Goal: Transaction & Acquisition: Download file/media

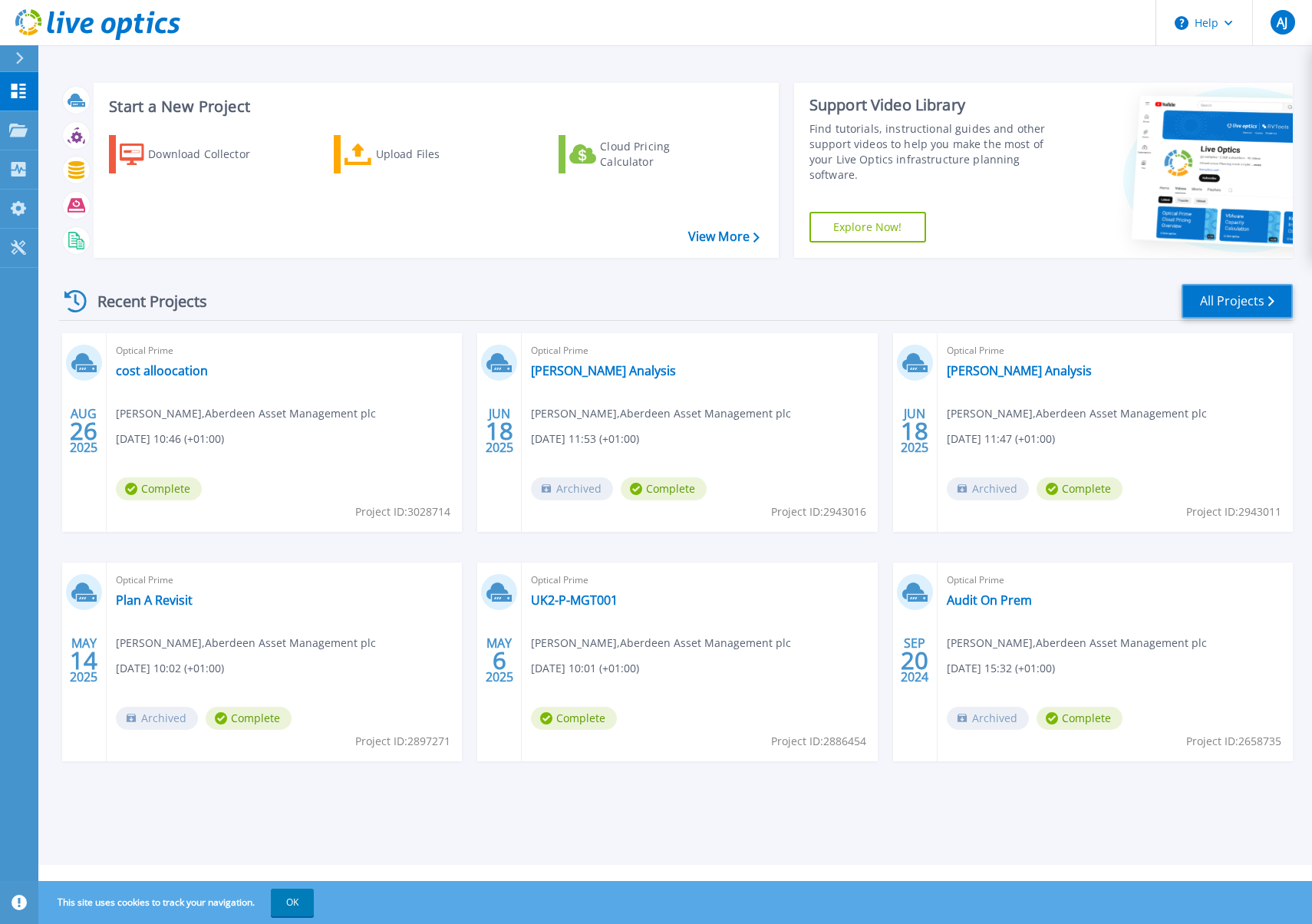
click at [1252, 299] on link "All Projects" at bounding box center [1236, 300] width 111 height 34
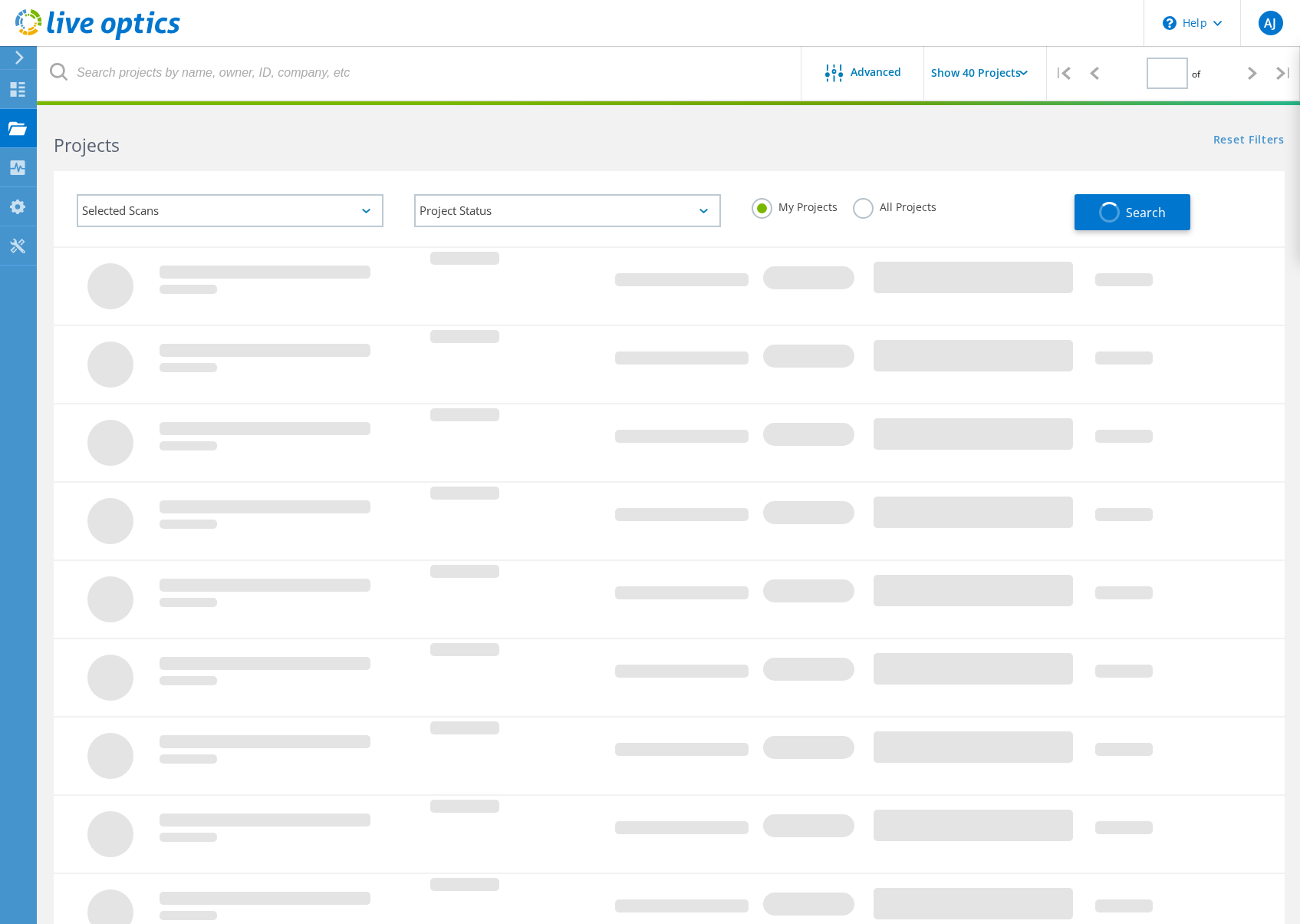
type input "1"
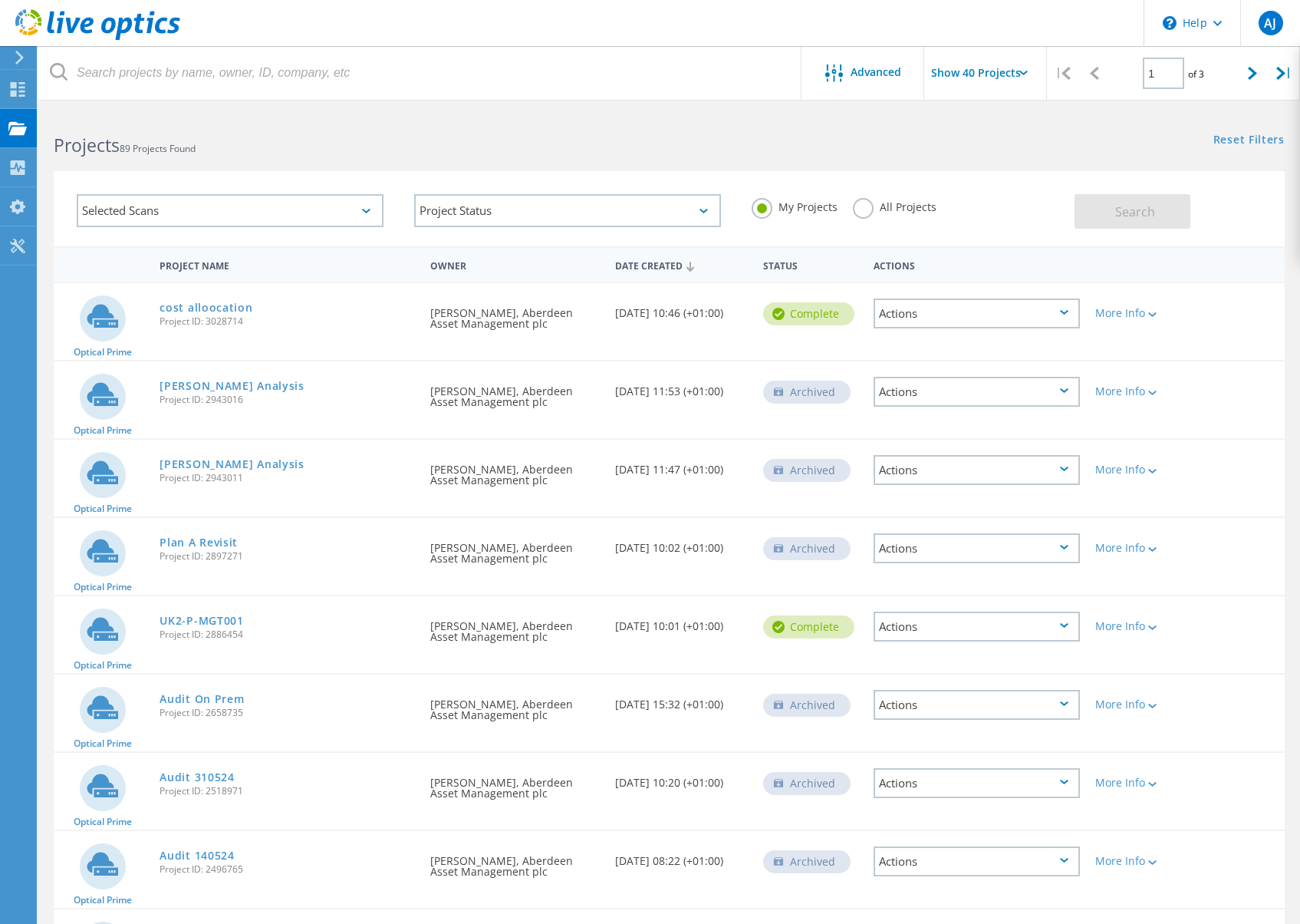
click at [780, 269] on div "Status" at bounding box center [811, 264] width 111 height 29
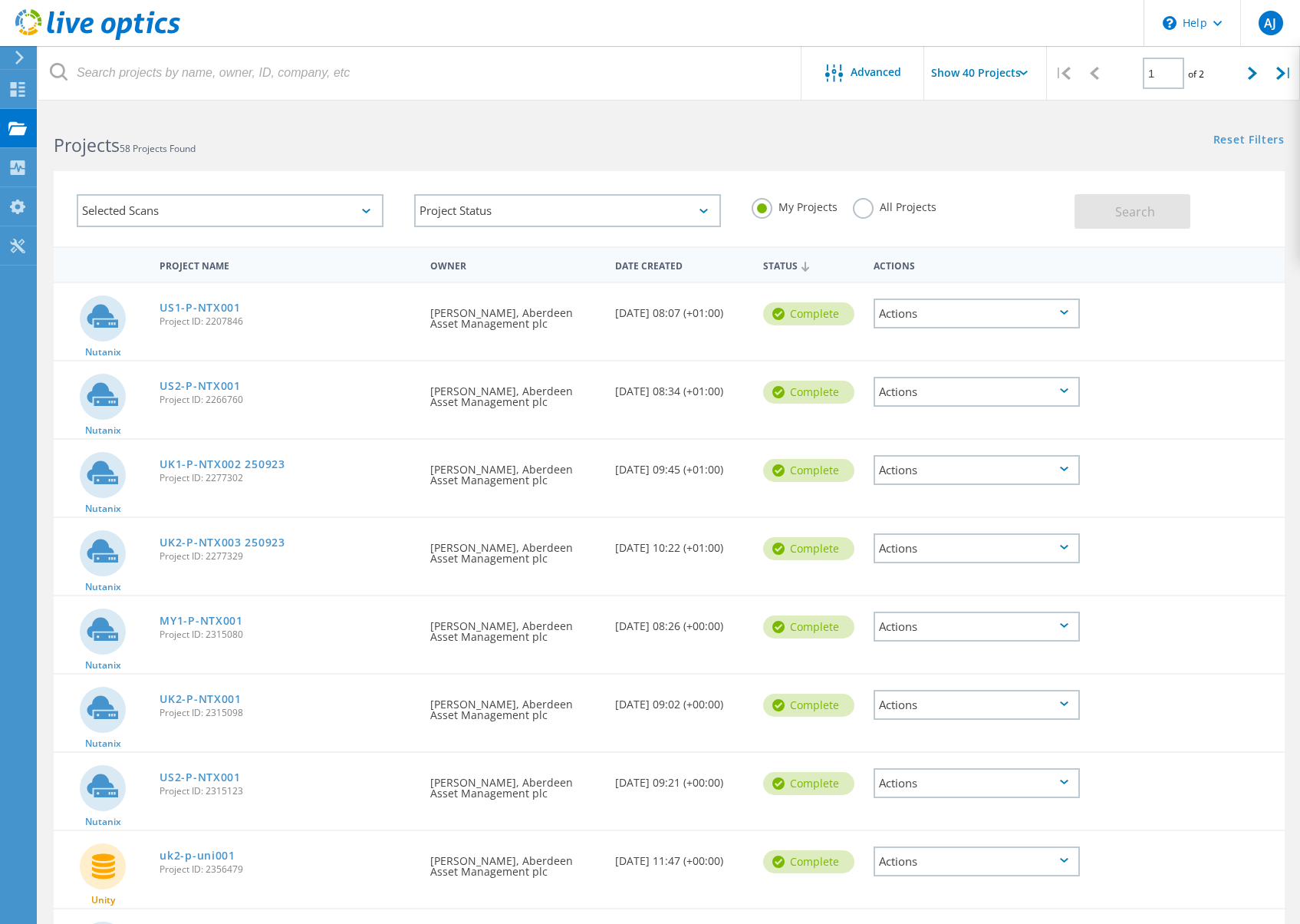
click at [780, 269] on div "Status" at bounding box center [811, 265] width 111 height 30
click at [642, 269] on div "Date Created" at bounding box center [682, 264] width 148 height 29
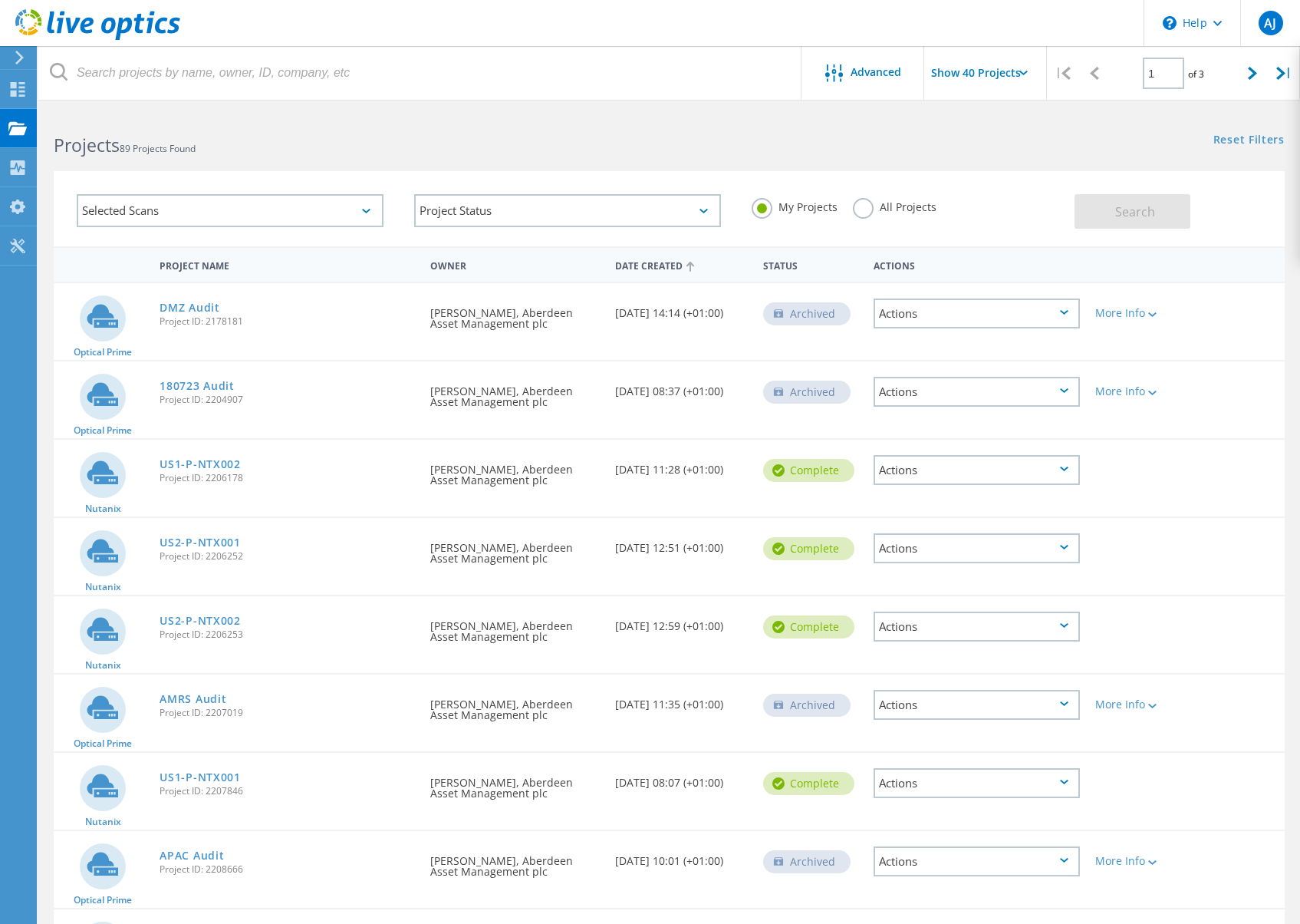
click at [642, 269] on div "Date Created" at bounding box center [682, 265] width 148 height 30
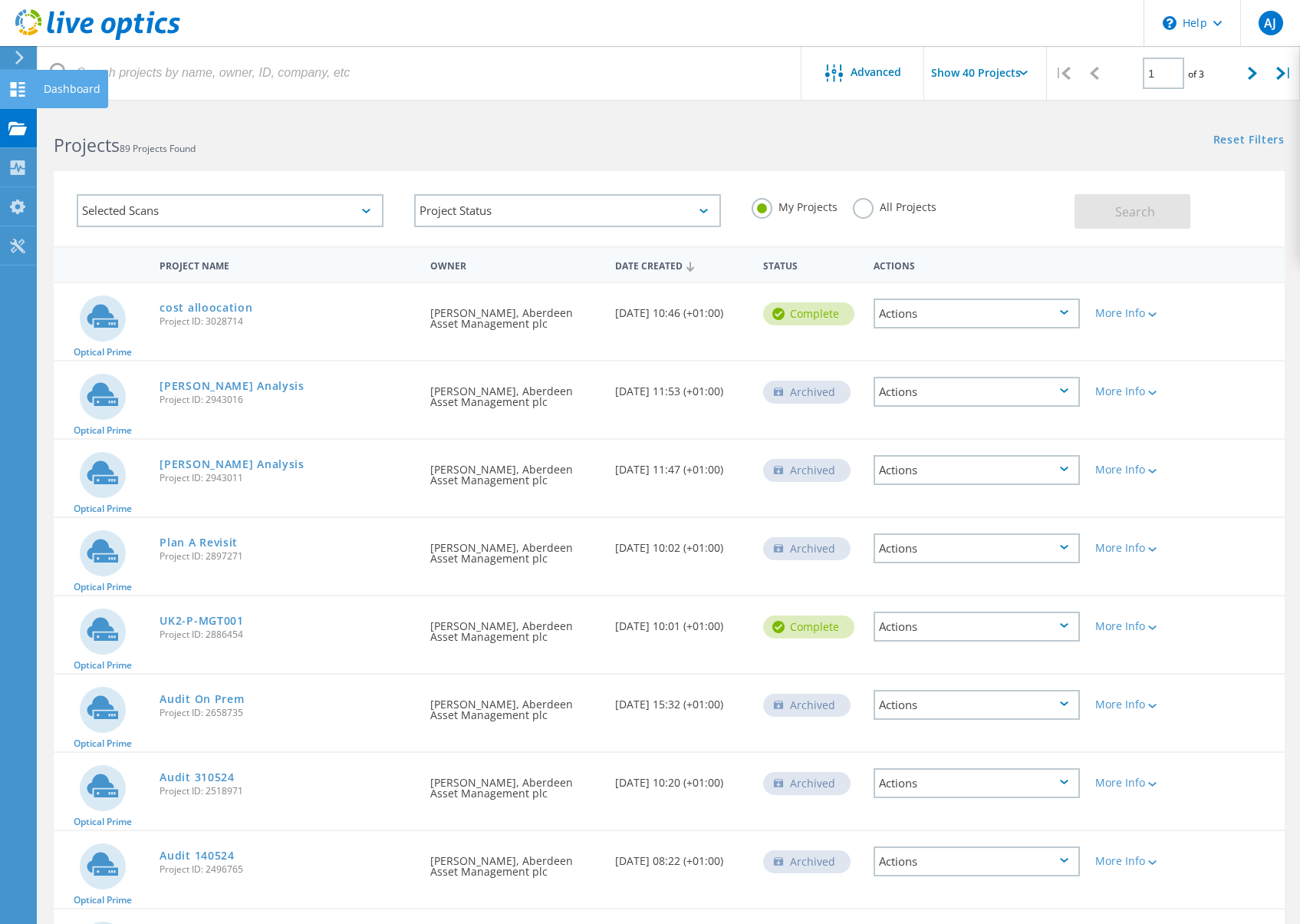
click at [18, 83] on icon at bounding box center [18, 90] width 18 height 15
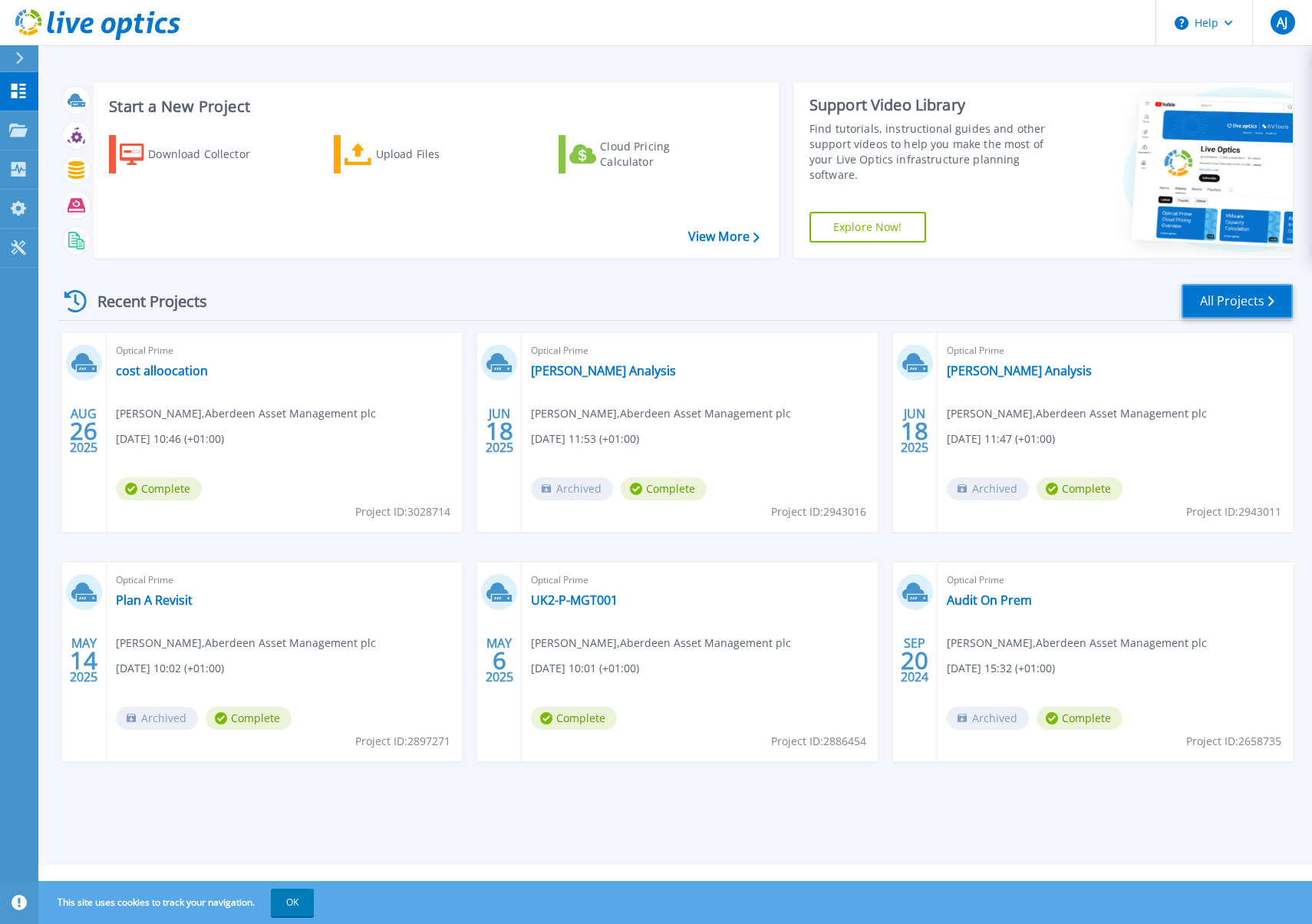
click at [1221, 301] on link "All Projects" at bounding box center [1236, 300] width 111 height 34
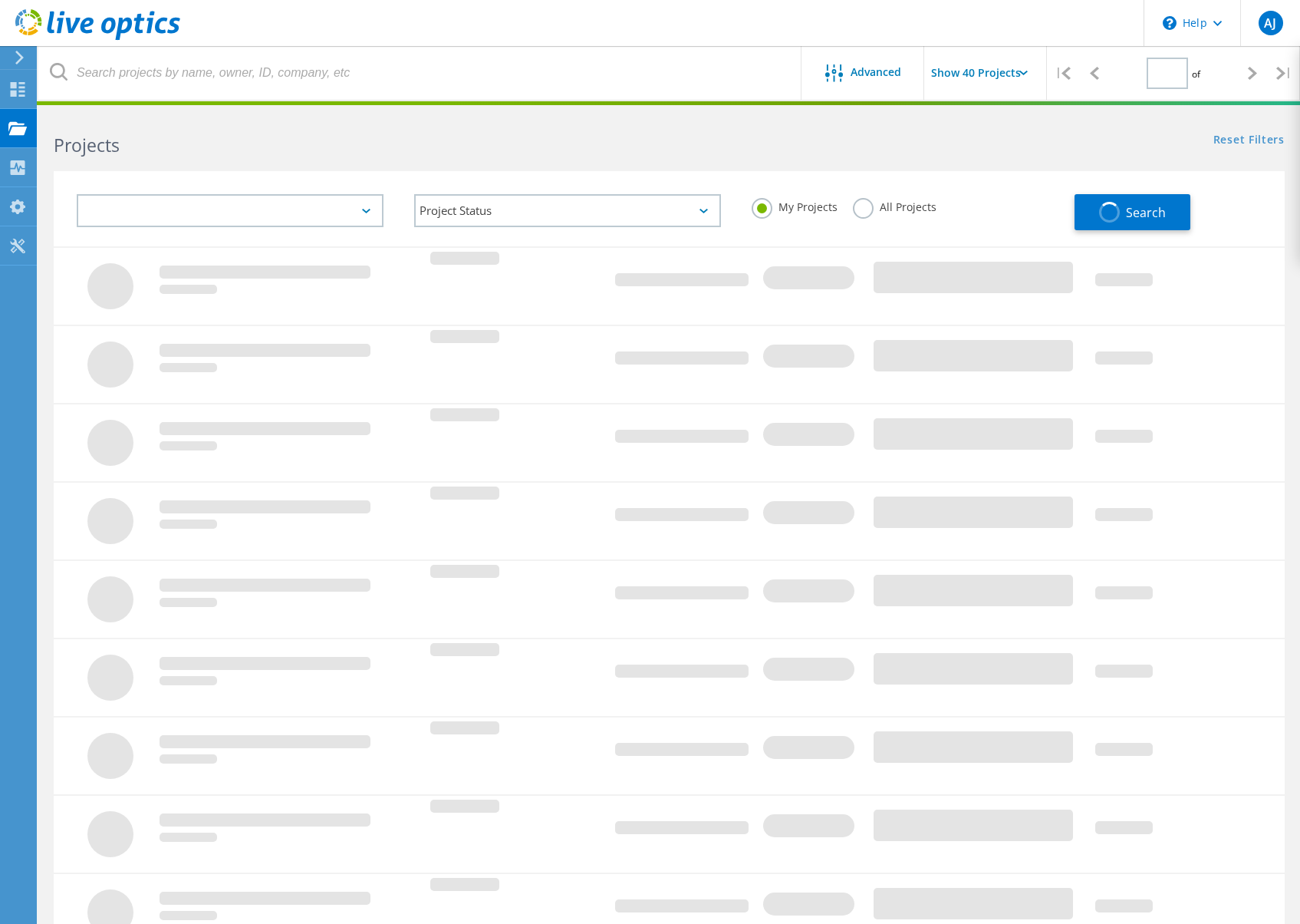
type input "1"
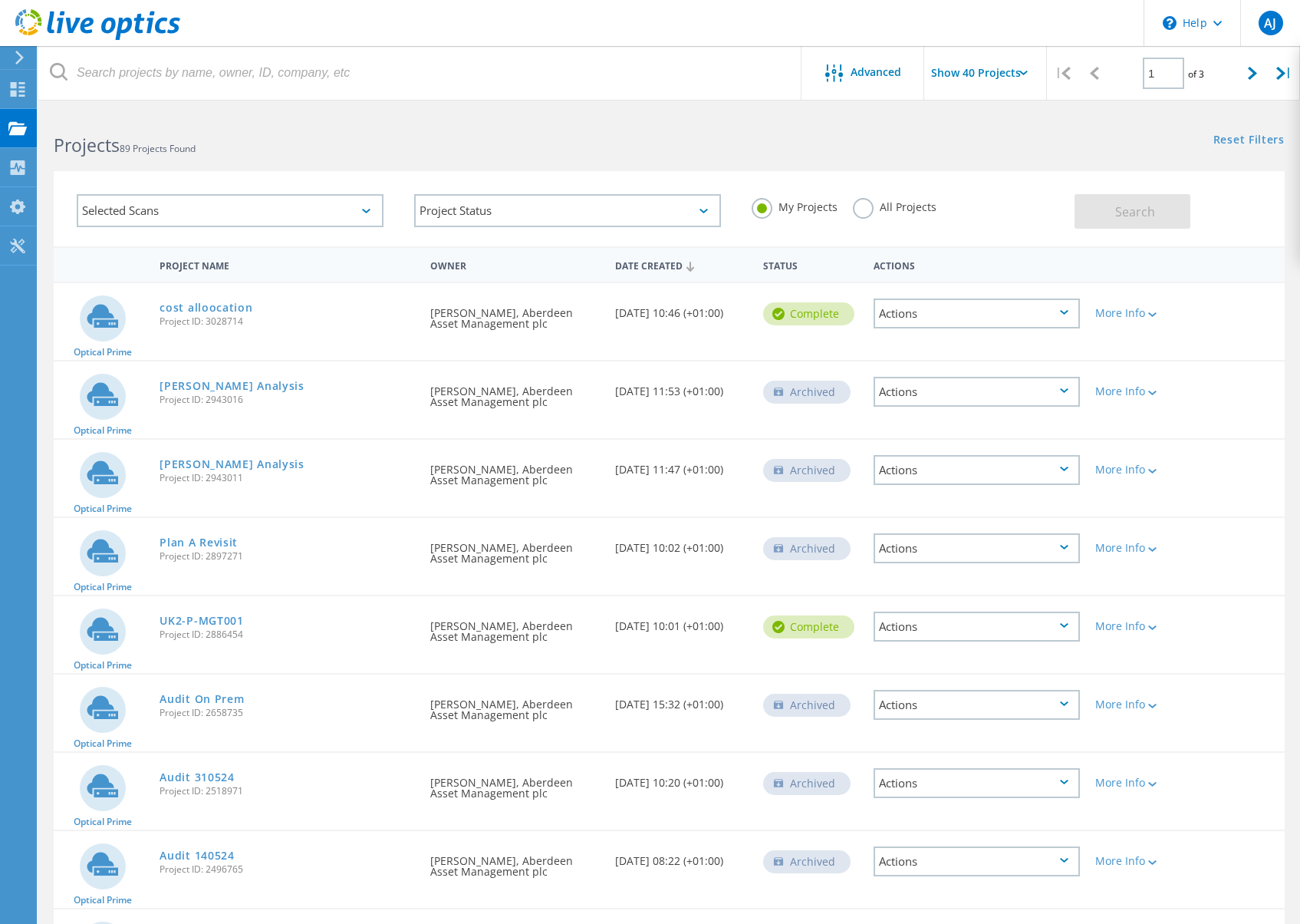
click at [646, 268] on div "Date Created" at bounding box center [682, 265] width 148 height 30
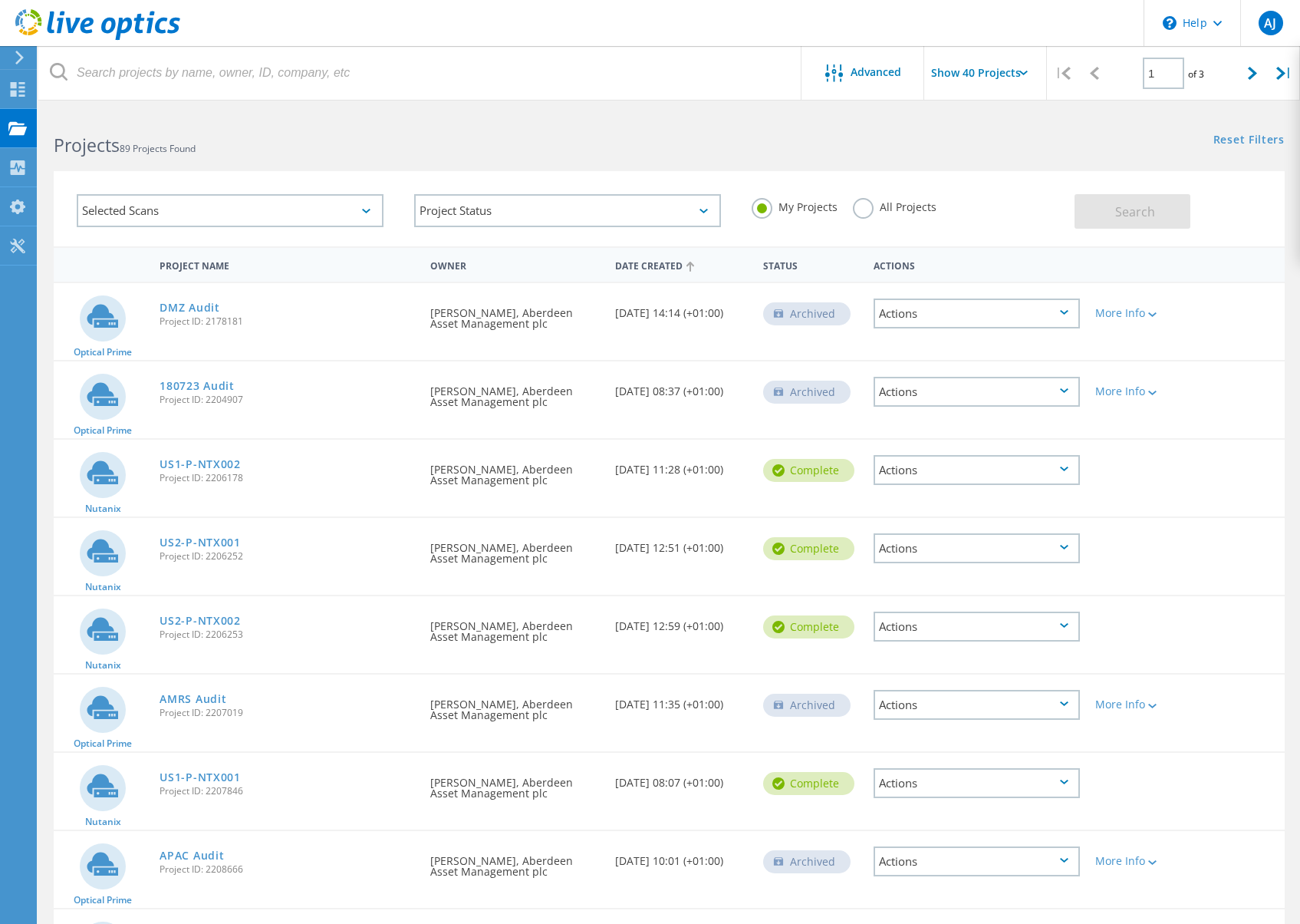
click at [645, 268] on div "Date Created" at bounding box center [682, 265] width 148 height 30
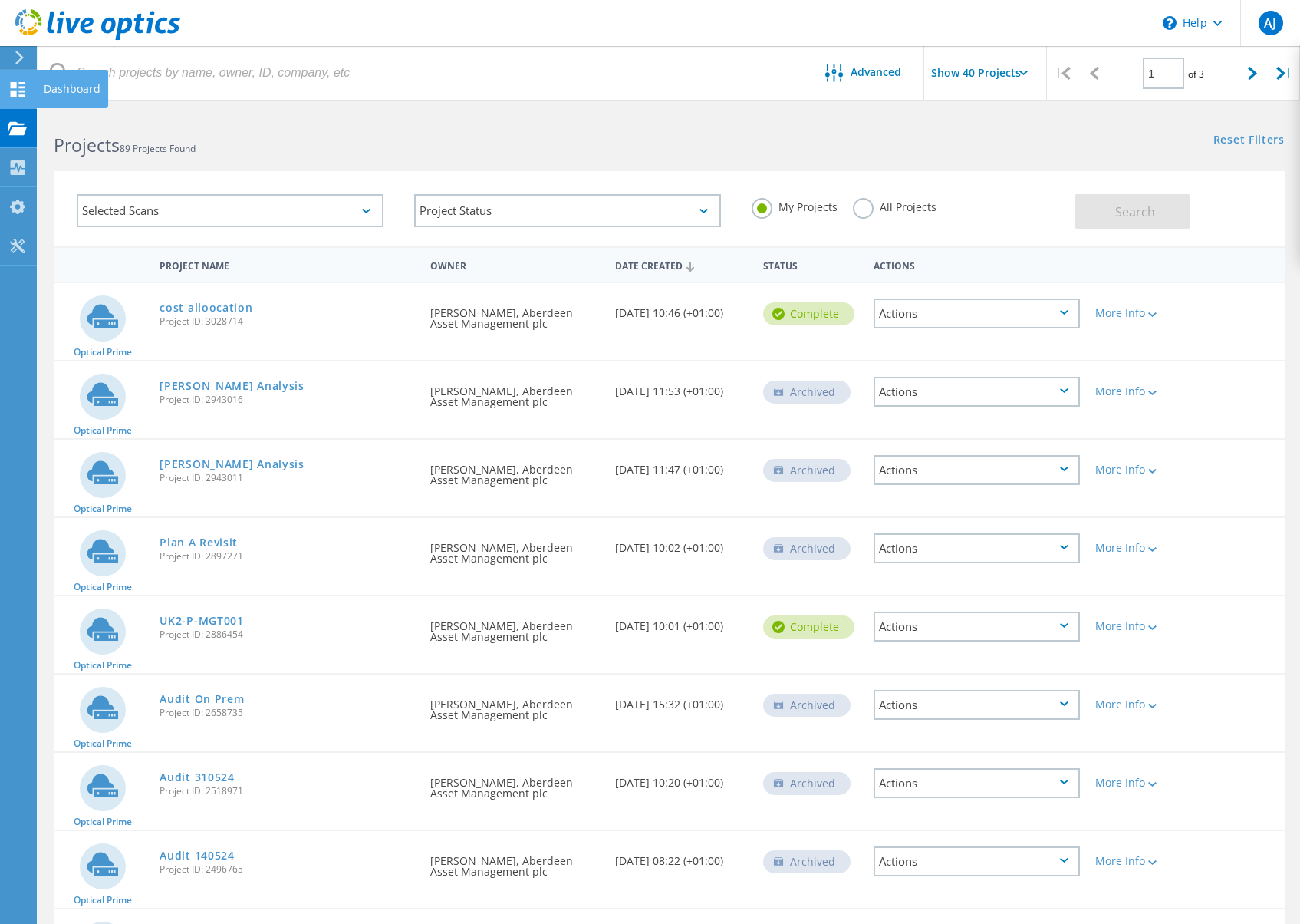
click at [17, 91] on icon at bounding box center [18, 90] width 18 height 15
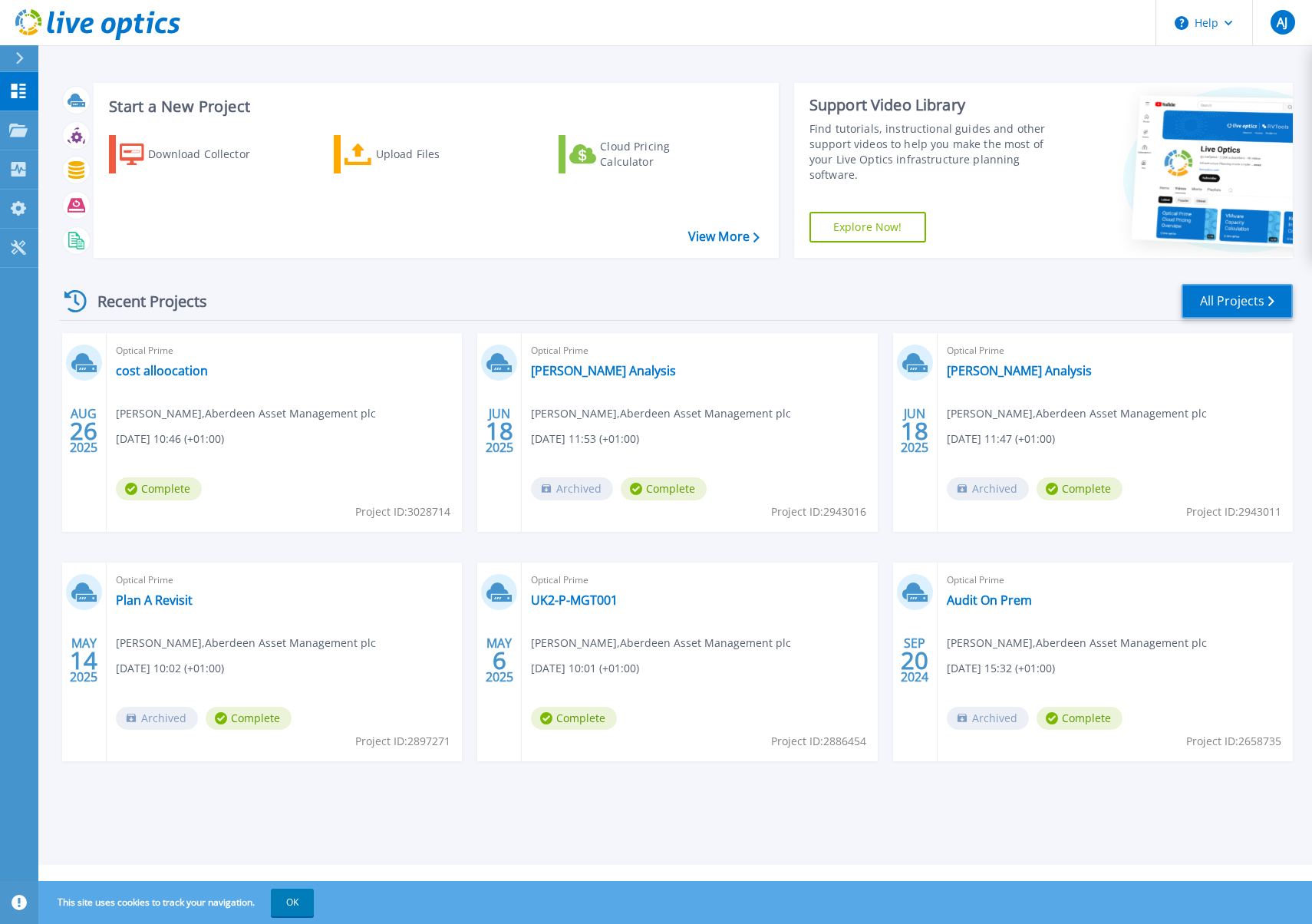
click at [1223, 306] on link "All Projects" at bounding box center [1236, 300] width 111 height 34
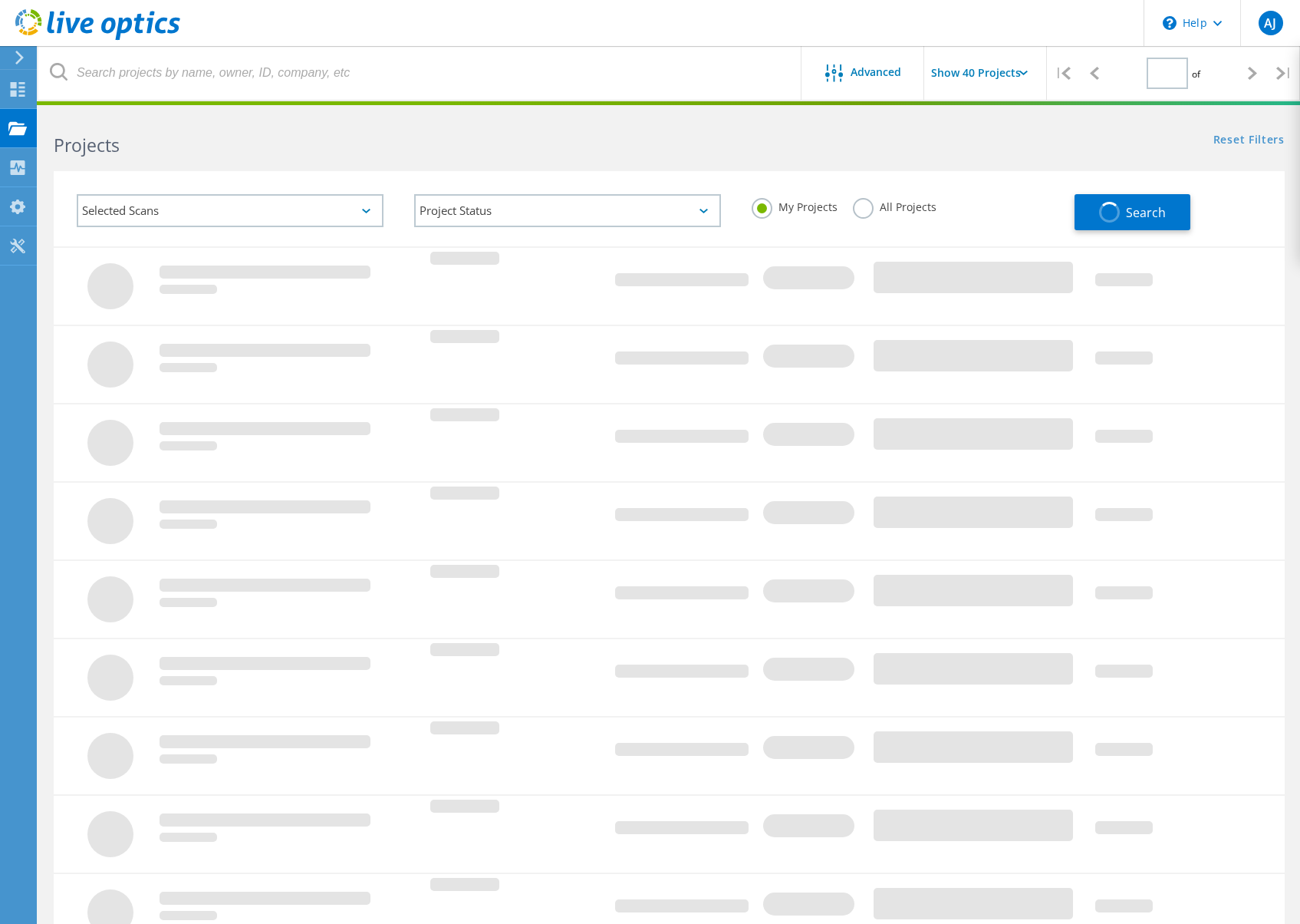
type input "1"
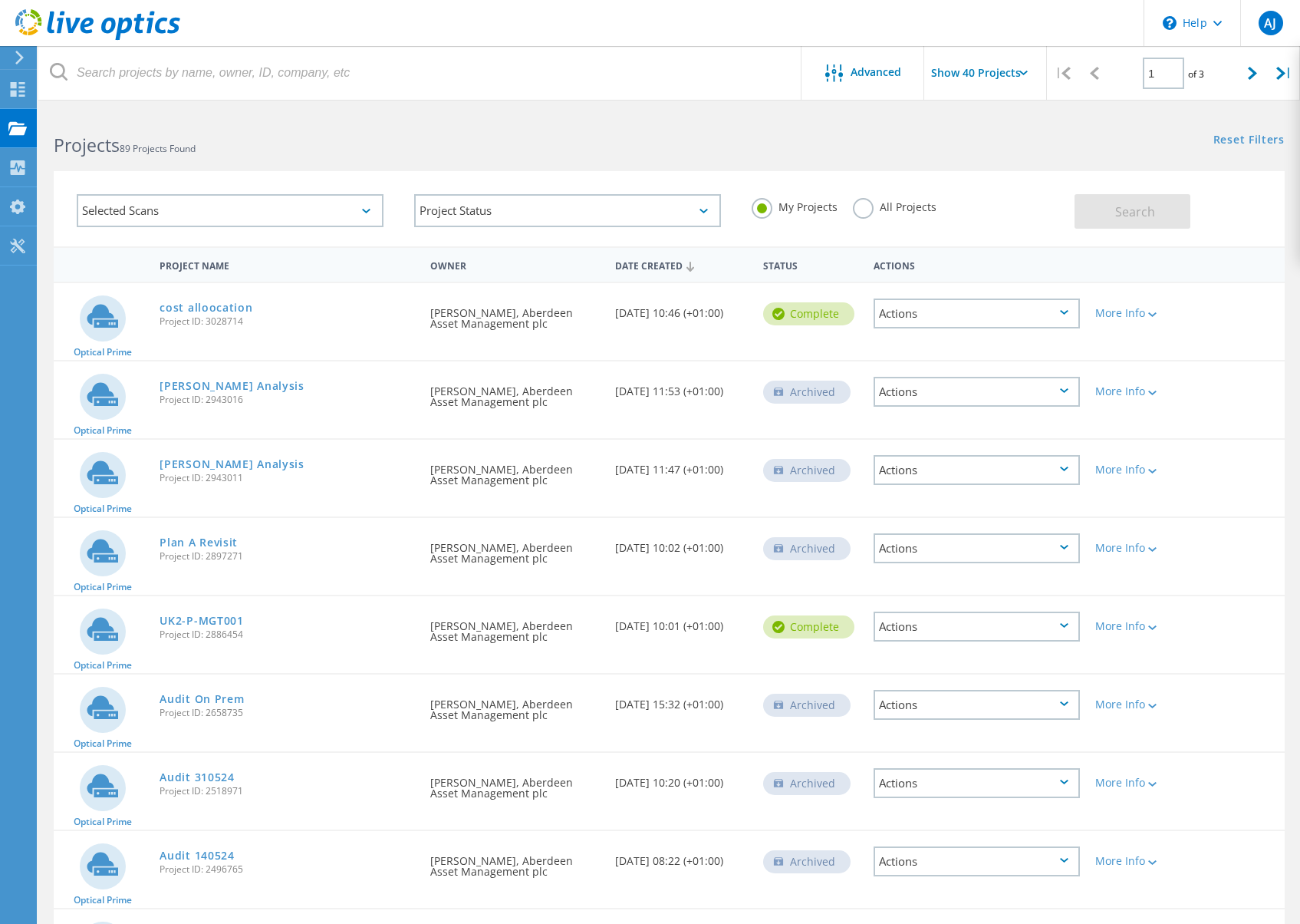
click at [881, 213] on label "All Projects" at bounding box center [894, 205] width 83 height 15
click at [0, 0] on input "All Projects" at bounding box center [0, 0] width 0 height 0
click at [1119, 210] on span "Search" at bounding box center [1135, 212] width 40 height 17
click at [269, 216] on div "Selected Scans" at bounding box center [230, 211] width 307 height 33
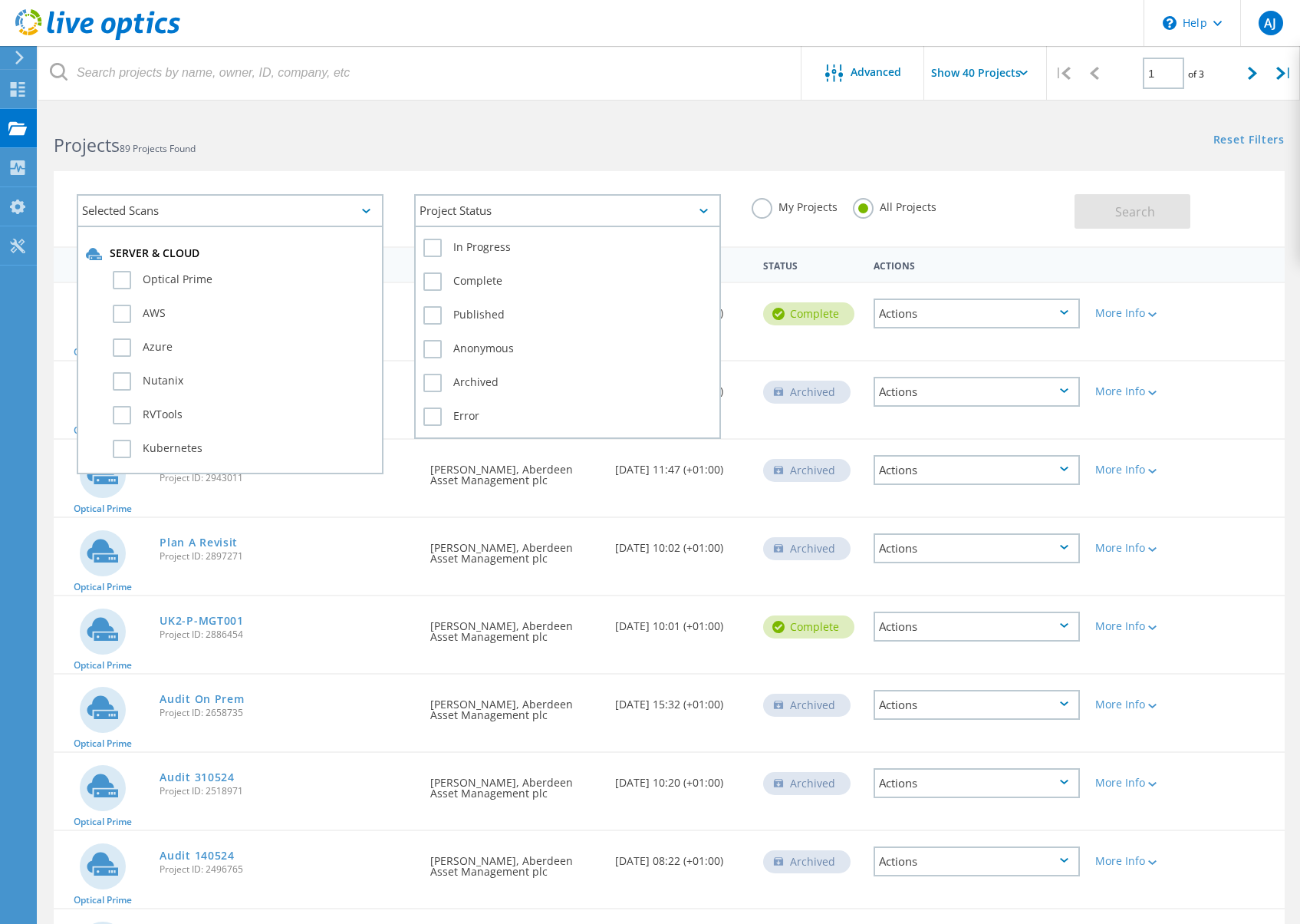
click at [457, 218] on div "Project Status" at bounding box center [567, 211] width 307 height 33
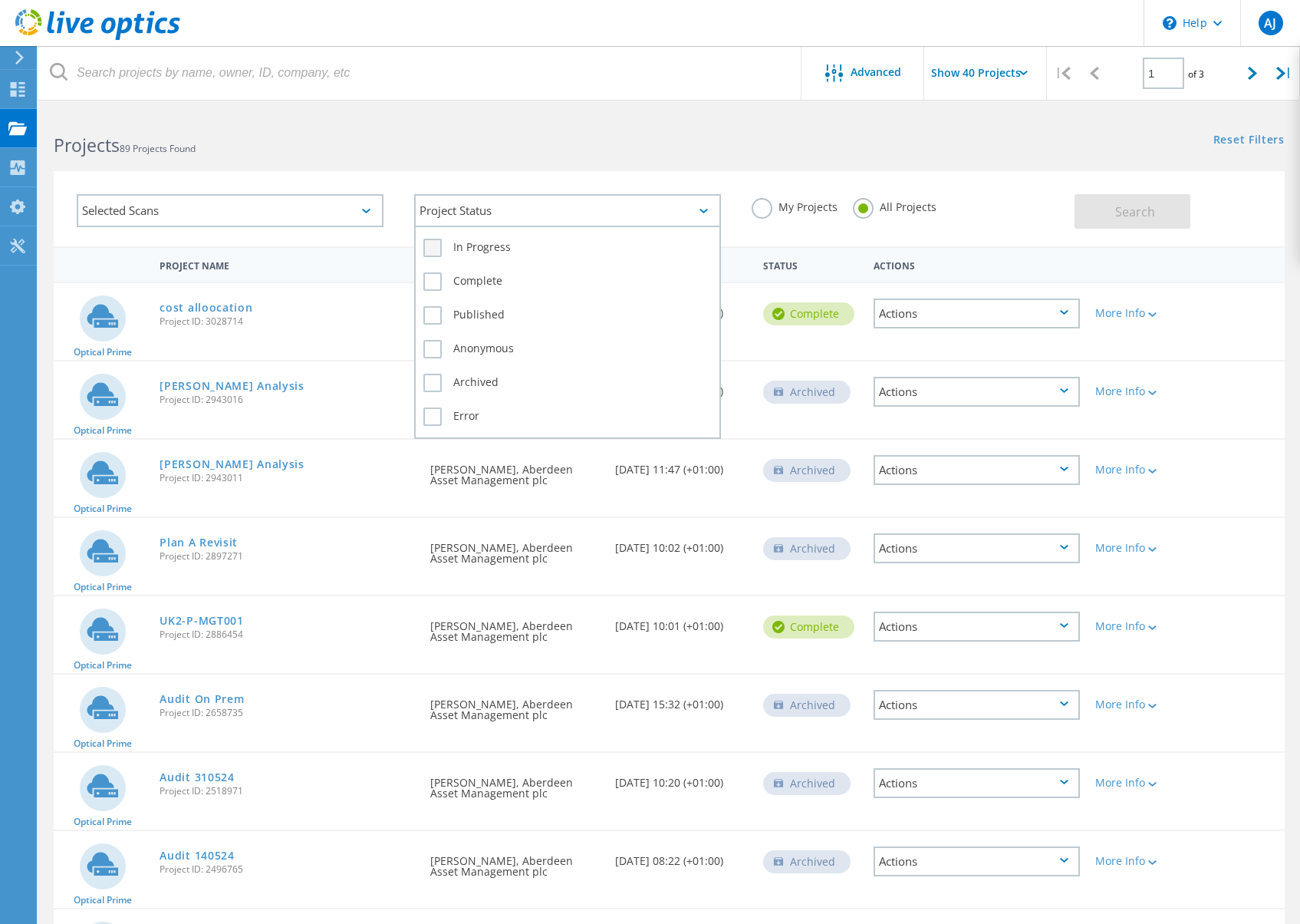
click at [440, 242] on label "In Progress" at bounding box center [567, 248] width 288 height 18
click at [0, 0] on input "In Progress" at bounding box center [0, 0] width 0 height 0
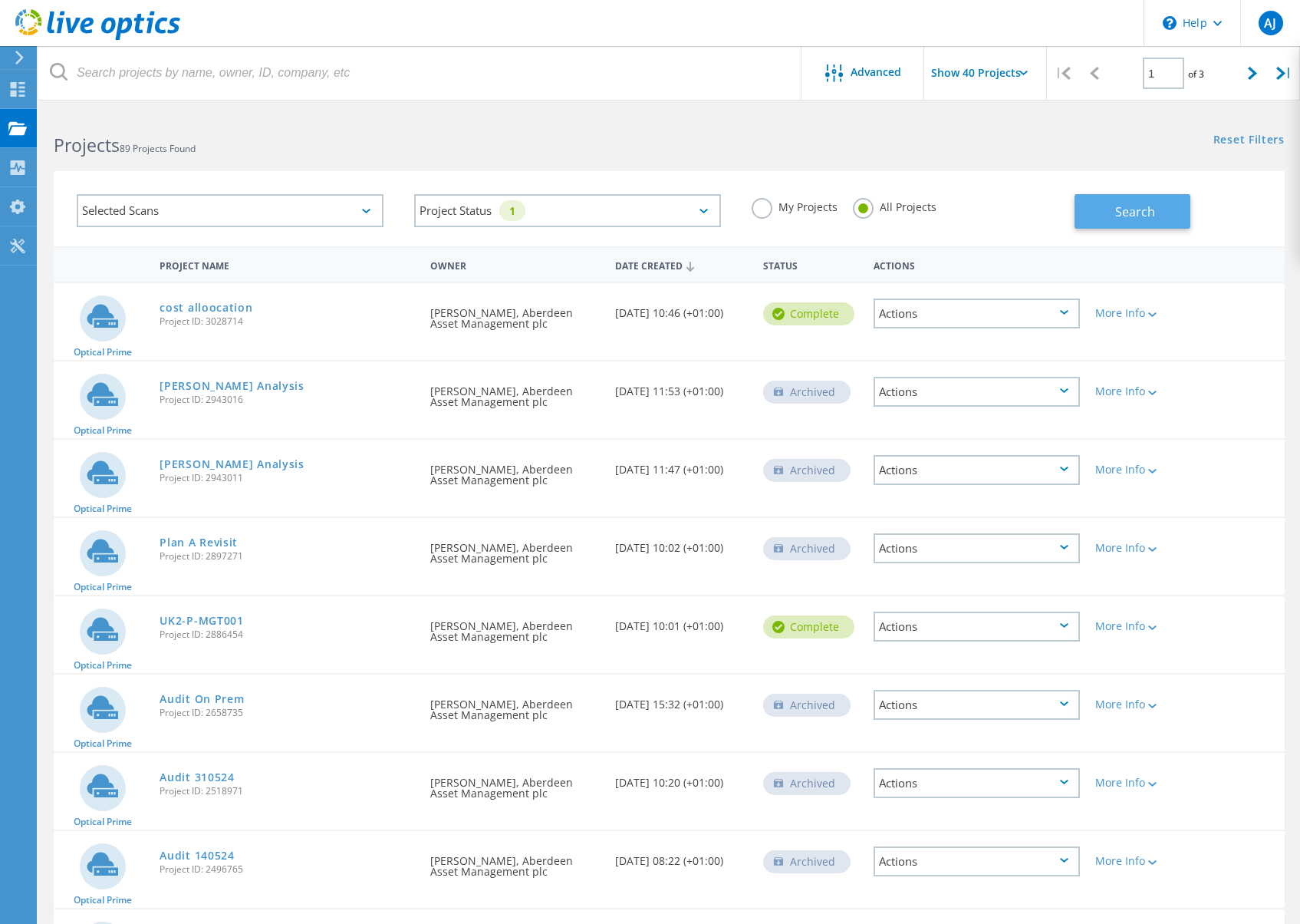
click at [1104, 214] on button "Search" at bounding box center [1132, 211] width 115 height 34
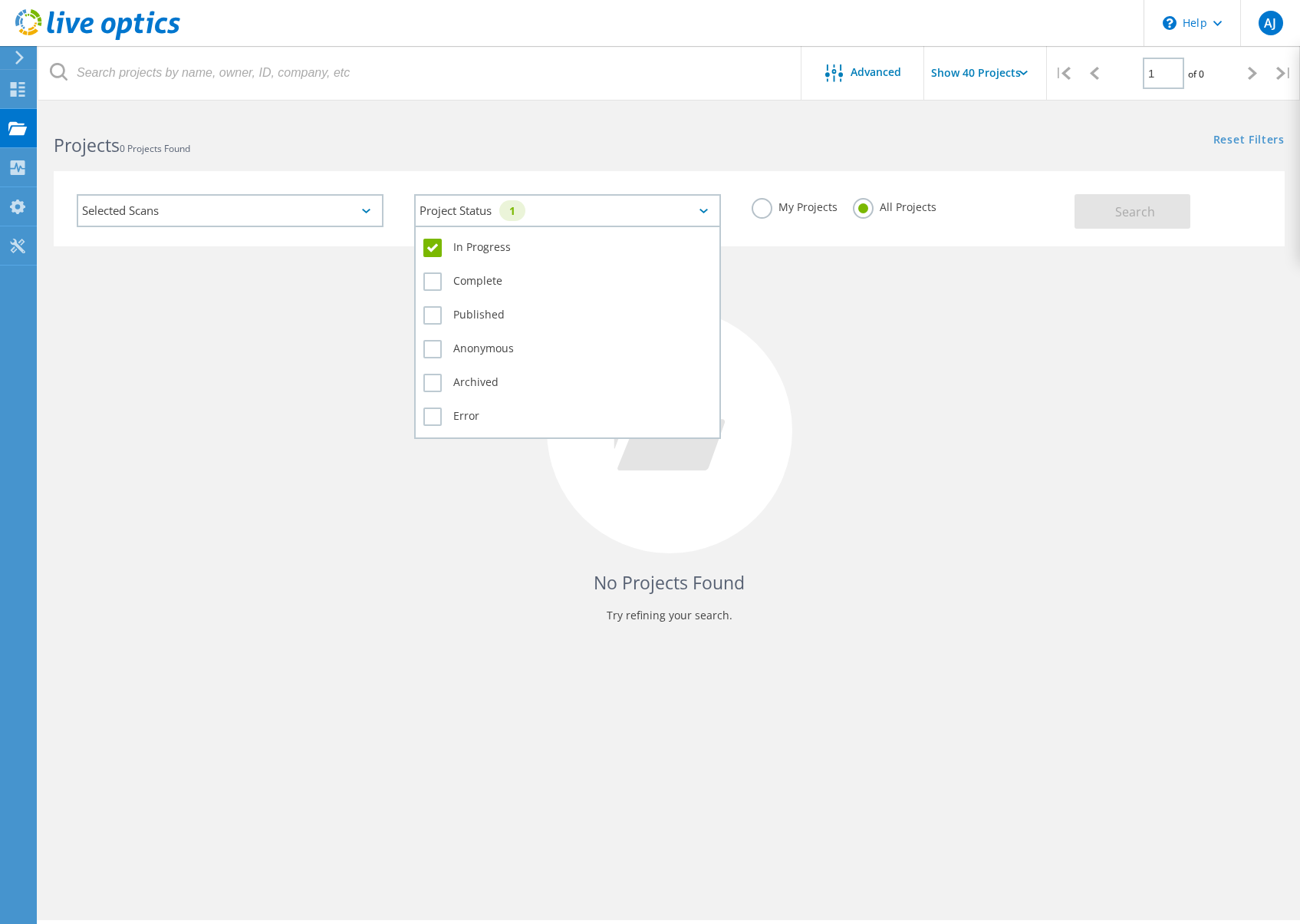
click at [569, 219] on div "Project Status 1" at bounding box center [567, 211] width 307 height 33
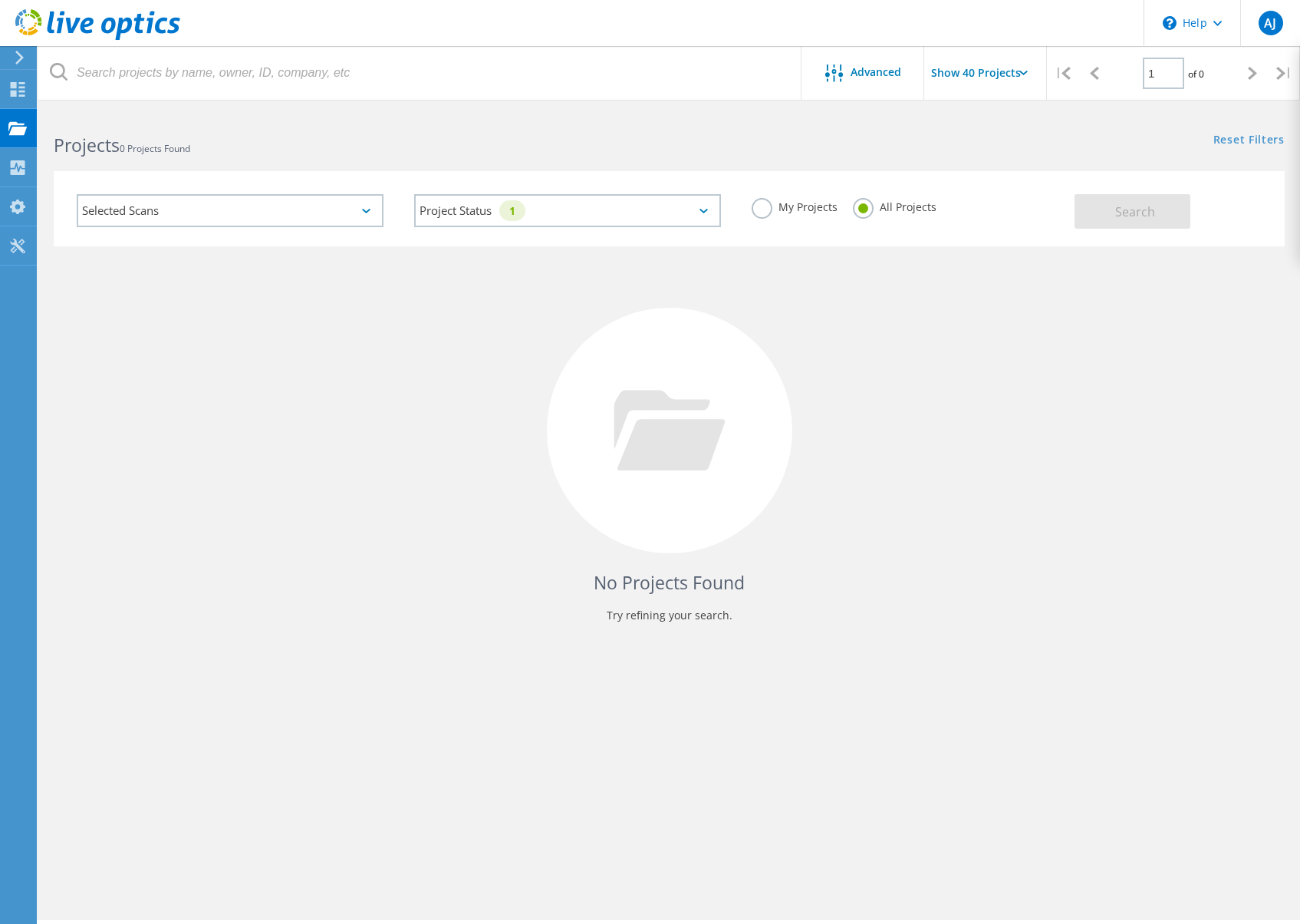
click at [254, 211] on div "Selected Scans" at bounding box center [230, 211] width 307 height 33
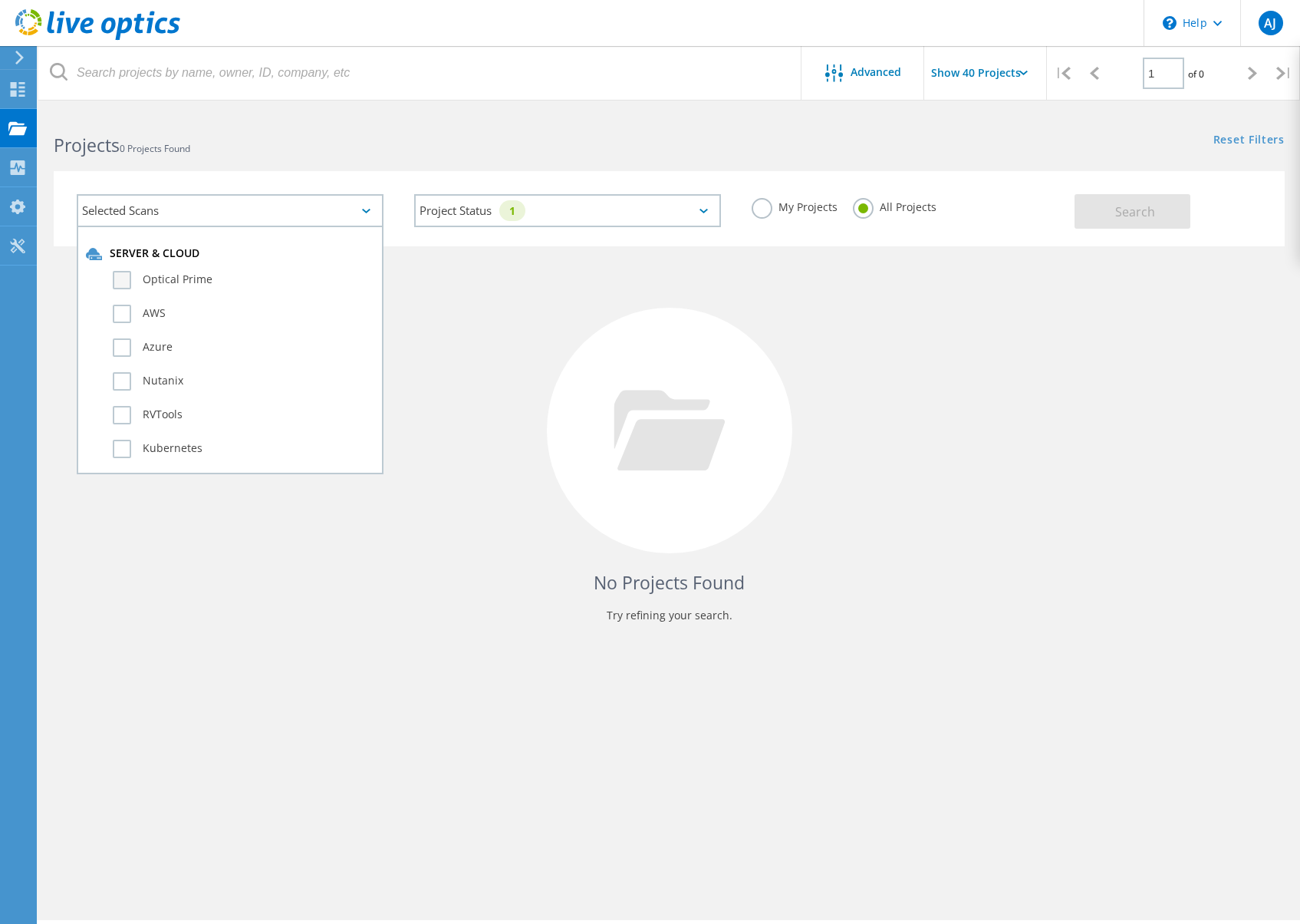
click at [115, 287] on label "Optical Prime" at bounding box center [243, 280] width 261 height 18
click at [0, 0] on input "Optical Prime" at bounding box center [0, 0] width 0 height 0
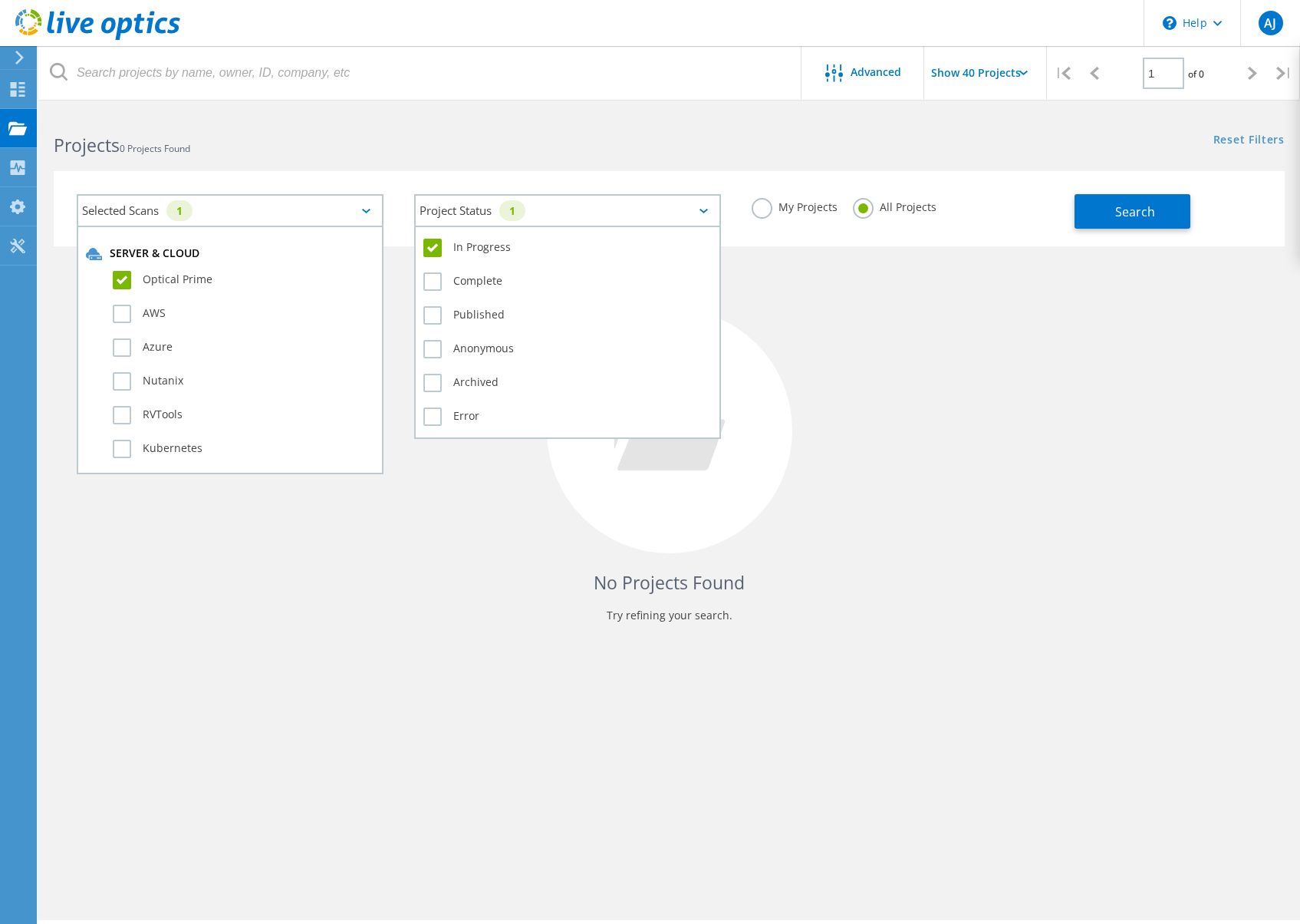
click at [525, 212] on div "1" at bounding box center [512, 211] width 26 height 20
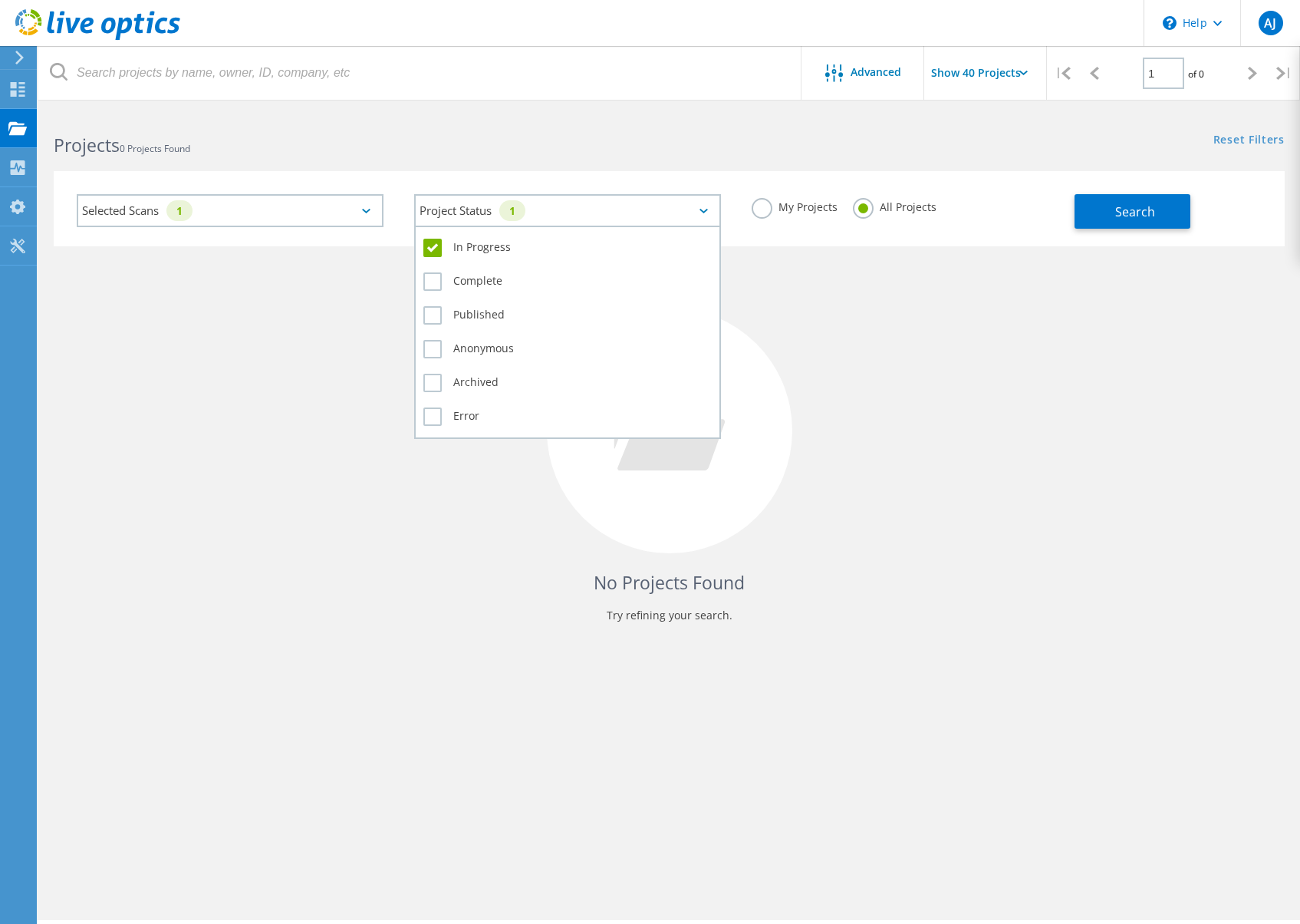
click at [442, 250] on label "In Progress" at bounding box center [567, 248] width 288 height 18
click at [0, 0] on input "In Progress" at bounding box center [0, 0] width 0 height 0
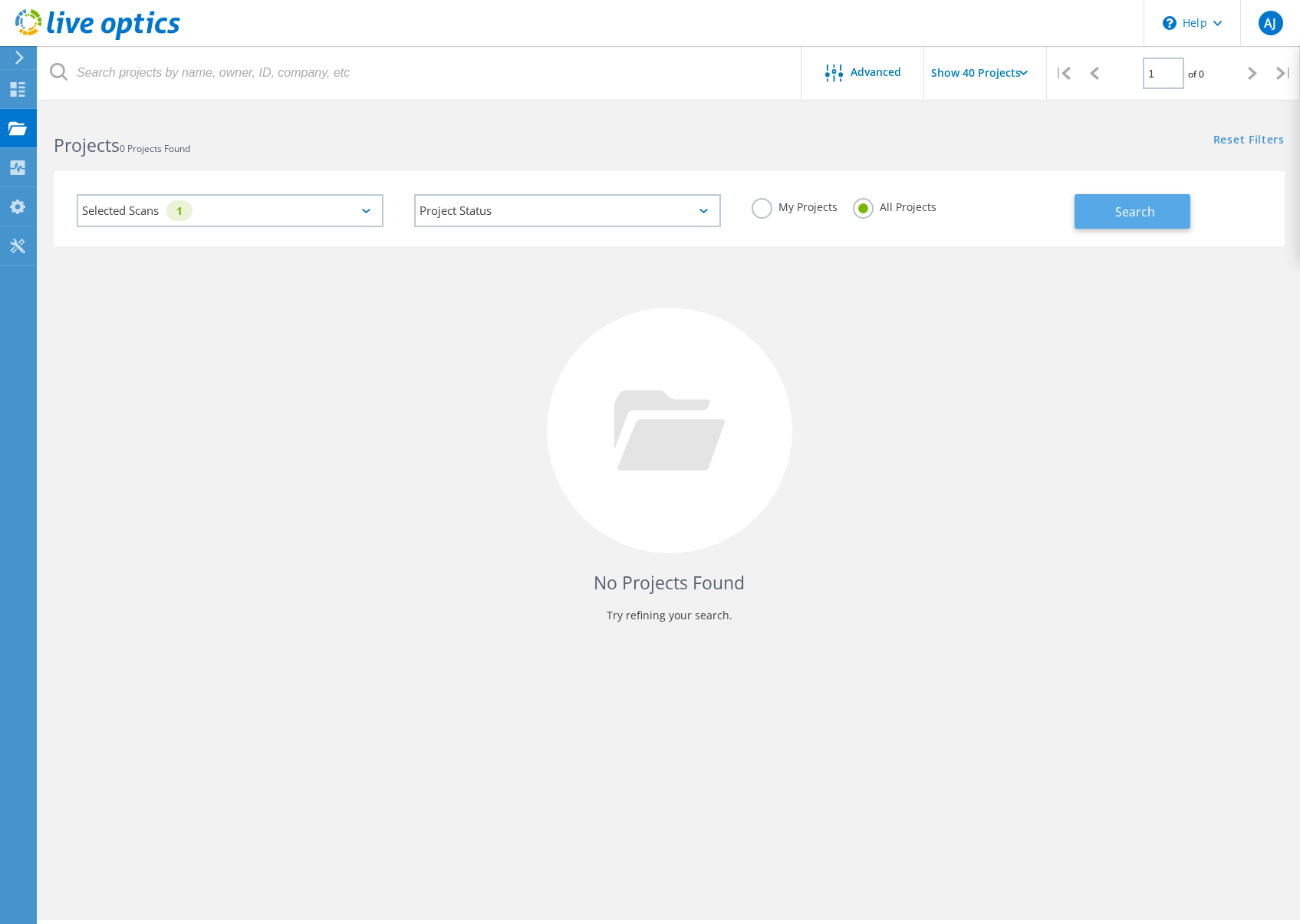
click at [1130, 214] on span "Search" at bounding box center [1135, 212] width 40 height 17
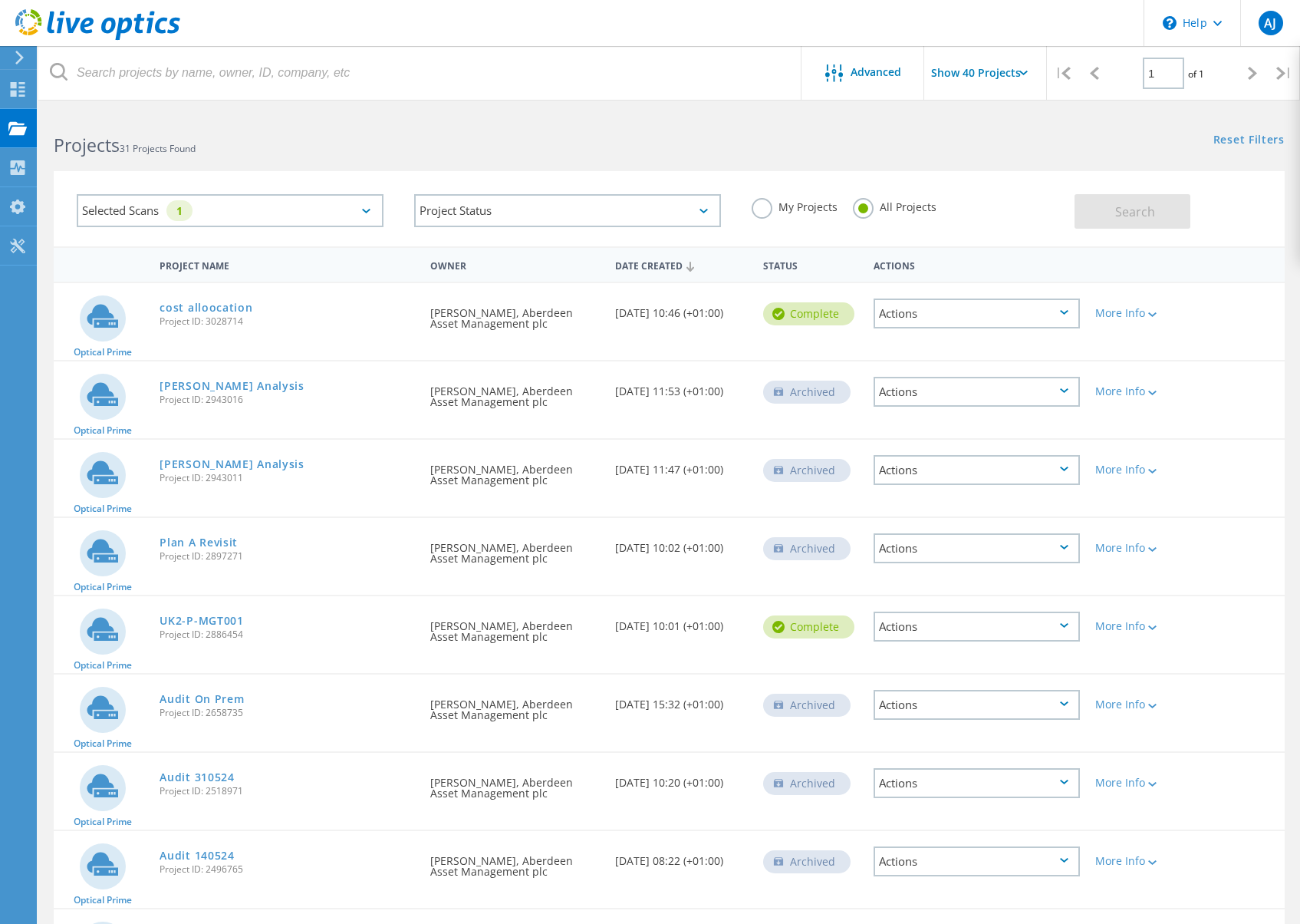
click at [661, 263] on div "Date Created" at bounding box center [682, 265] width 148 height 30
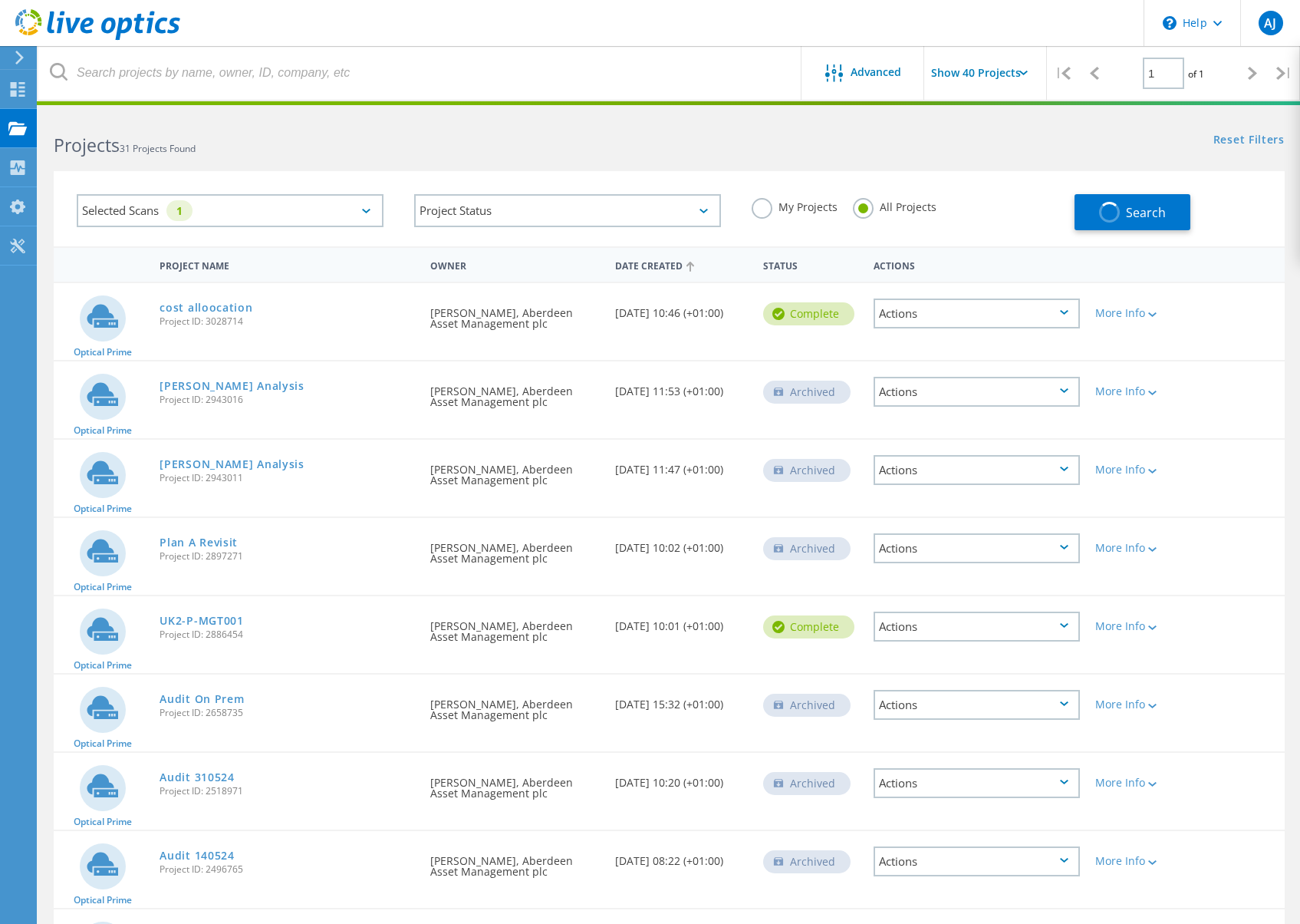
click at [661, 262] on div "Date Created" at bounding box center [682, 265] width 148 height 30
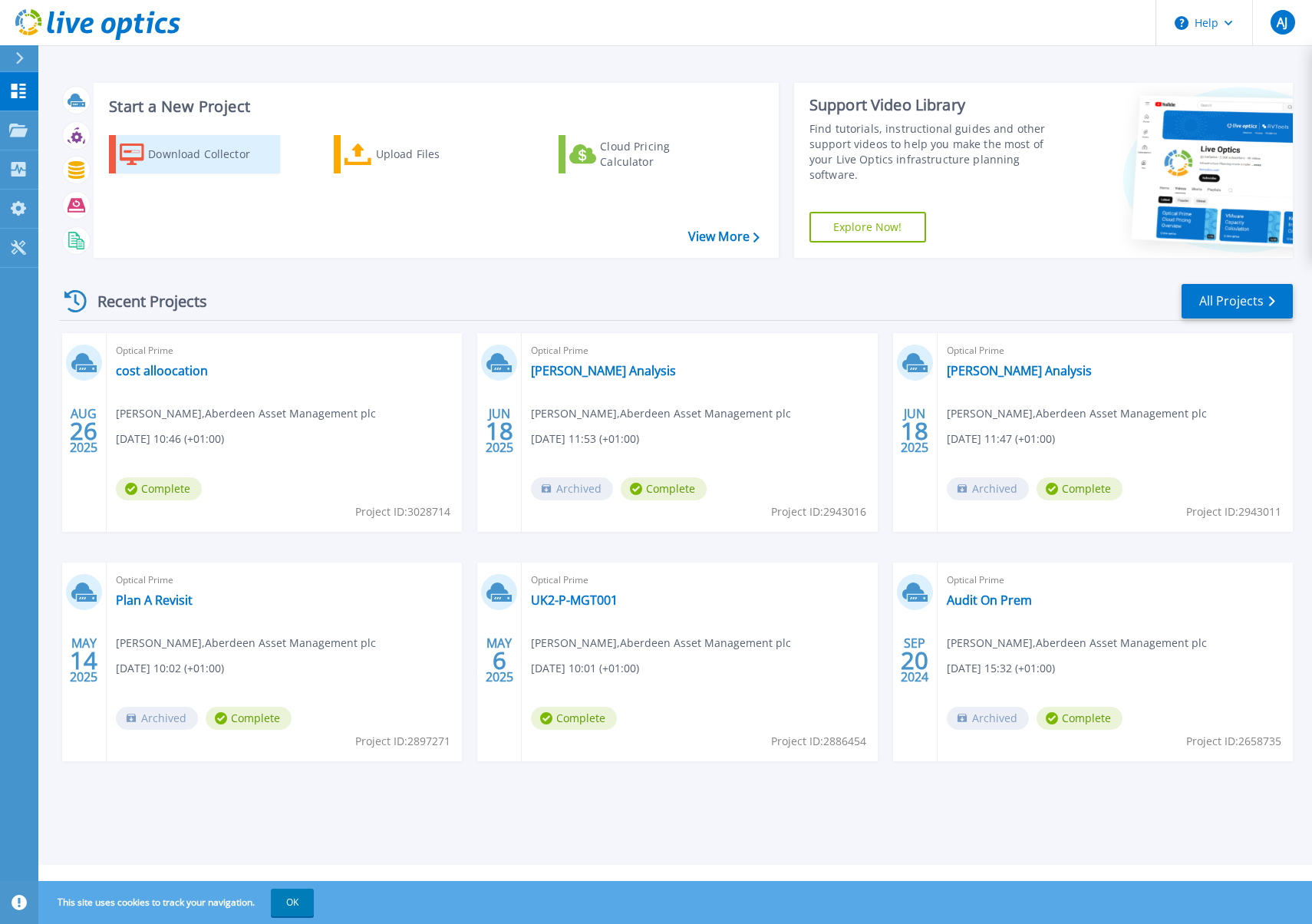
click at [195, 152] on div "Download Collector" at bounding box center [209, 153] width 123 height 30
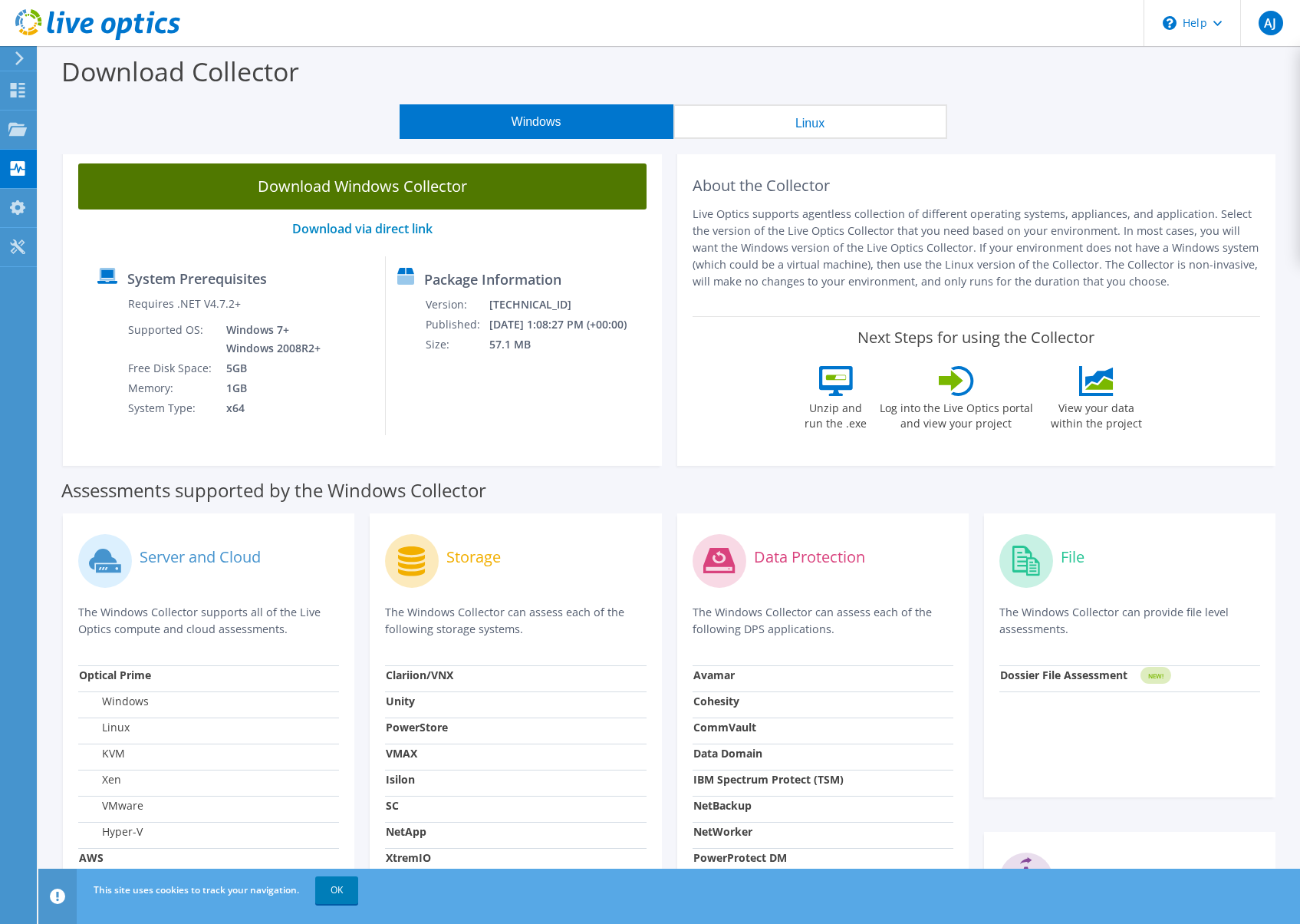
click at [395, 189] on link "Download Windows Collector" at bounding box center [362, 187] width 568 height 46
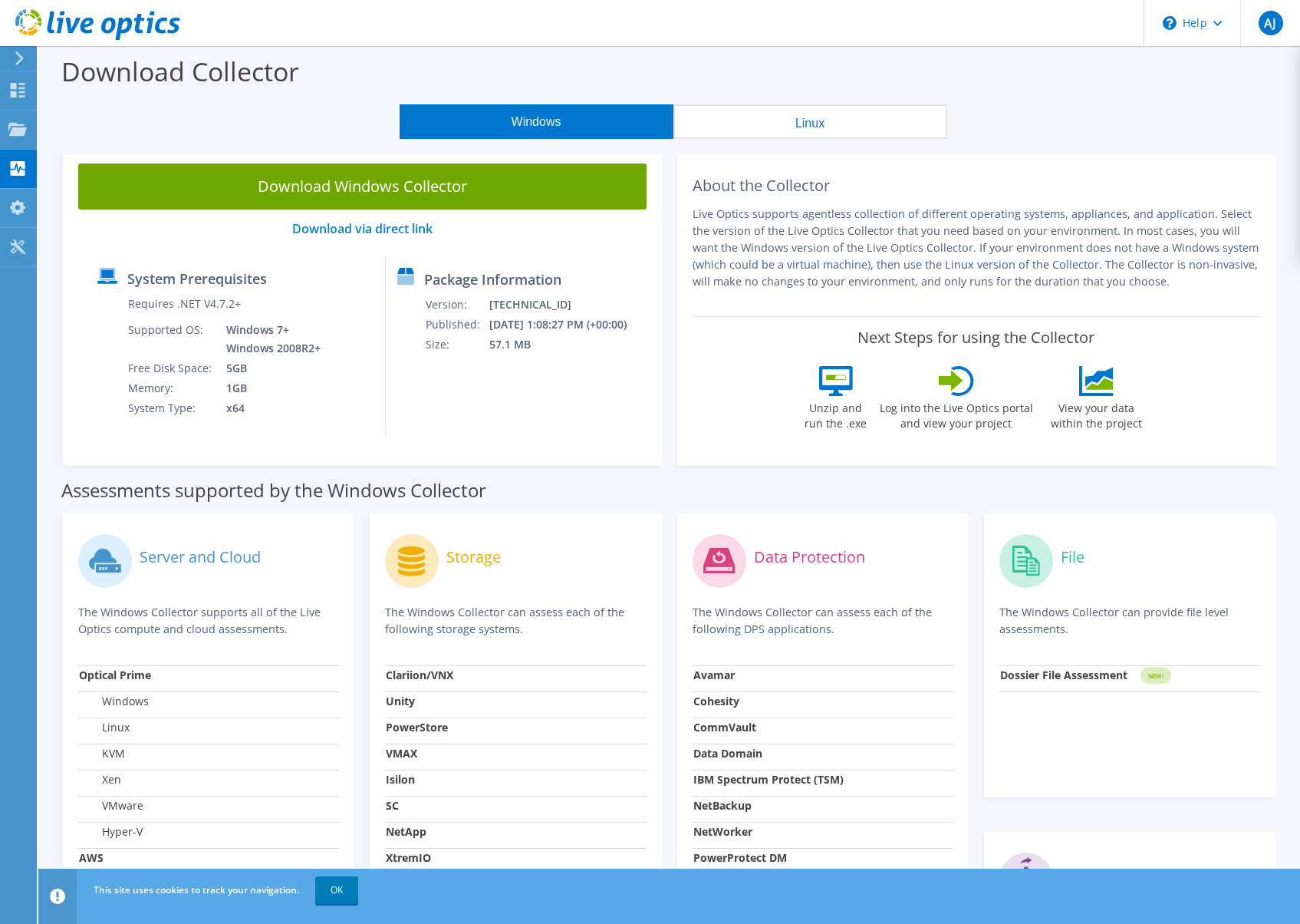
drag, startPoint x: 500, startPoint y: 75, endPoint x: 478, endPoint y: 72, distance: 22.2
click at [499, 75] on div "Download Collector" at bounding box center [669, 75] width 1246 height 58
click at [11, 210] on icon at bounding box center [18, 208] width 18 height 15
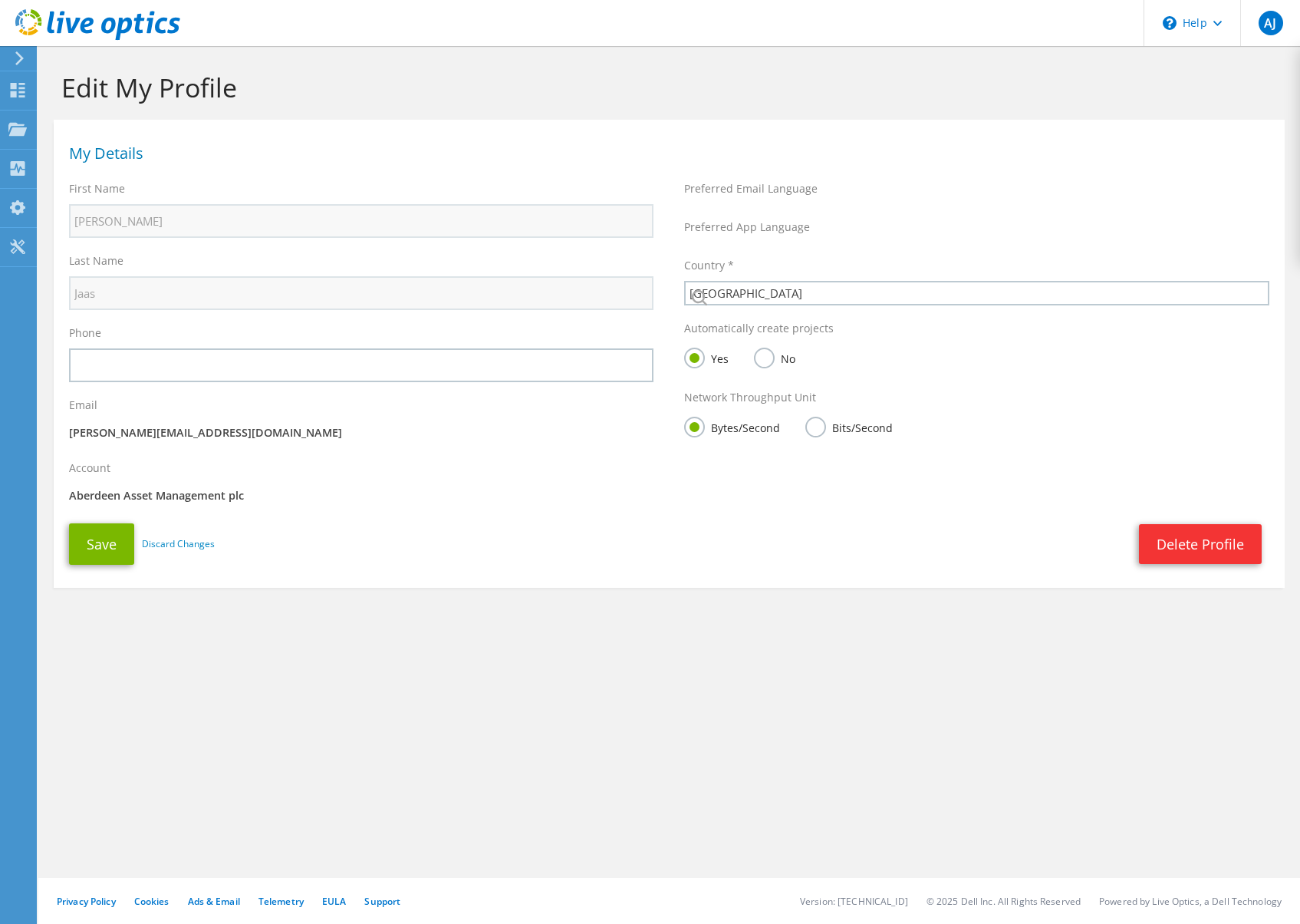
select select "75"
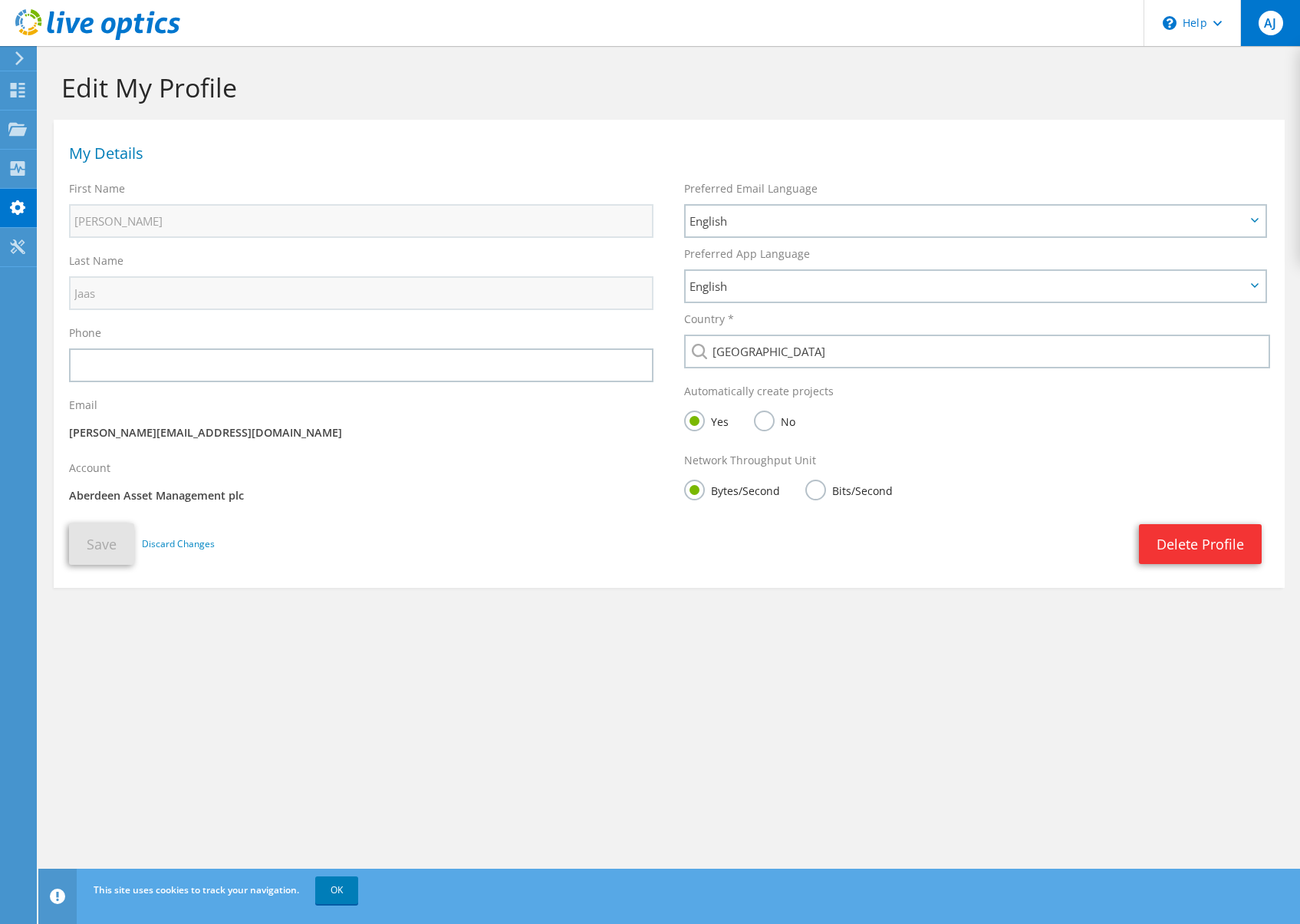
click at [1262, 34] on div "AJ" at bounding box center [1270, 23] width 60 height 46
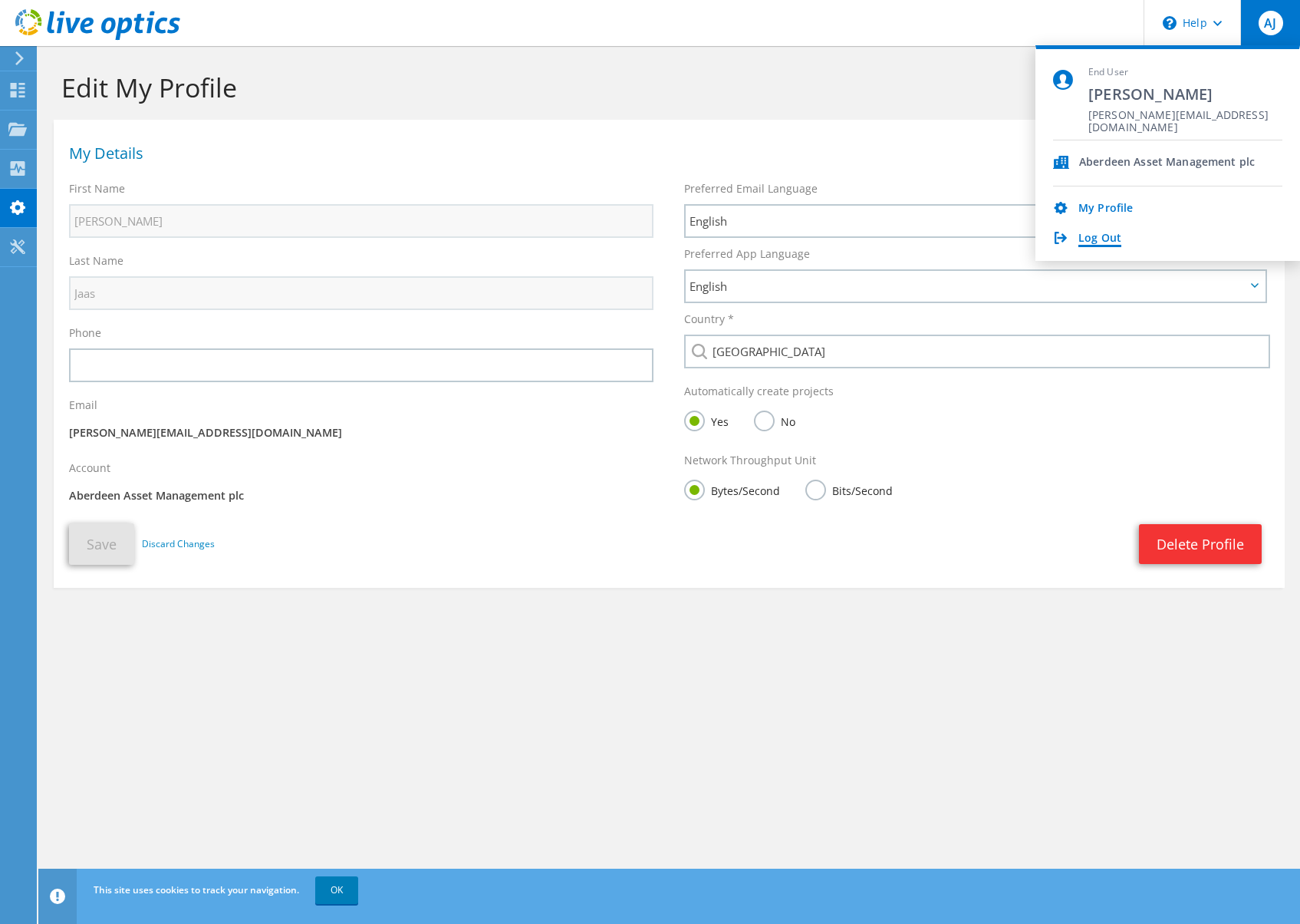
click at [1083, 237] on link "Log Out" at bounding box center [1100, 239] width 43 height 15
